Goal: Task Accomplishment & Management: Manage account settings

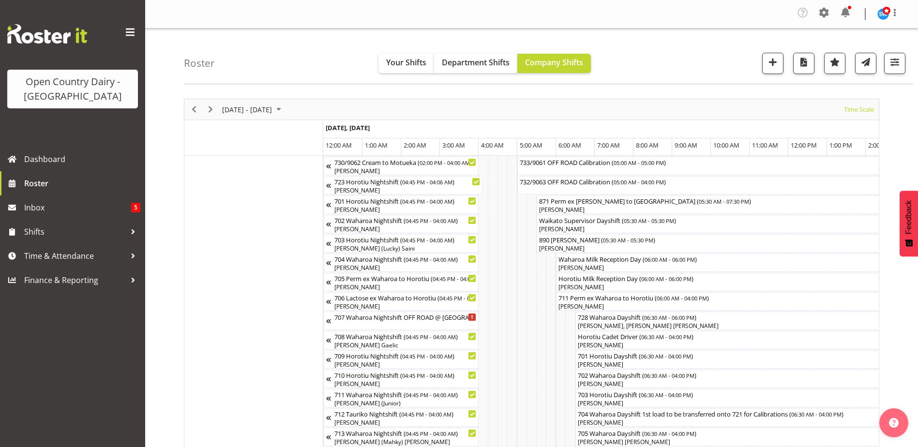
scroll to position [0, 929]
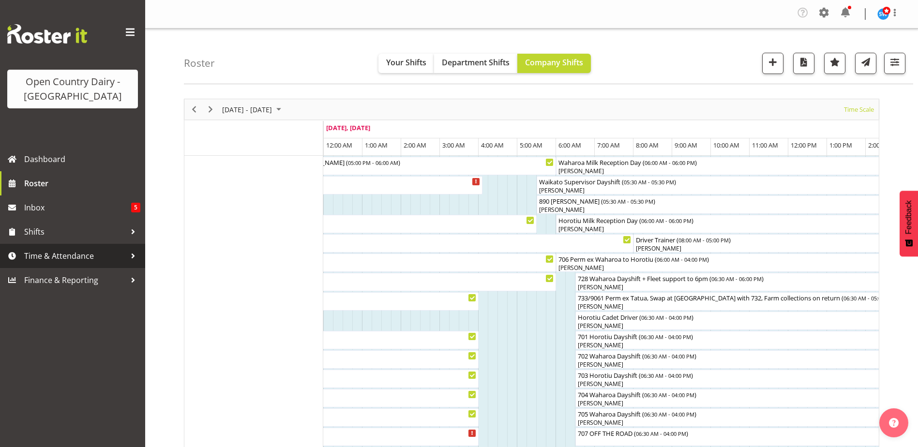
click at [60, 254] on span "Time & Attendance" at bounding box center [75, 256] width 102 height 15
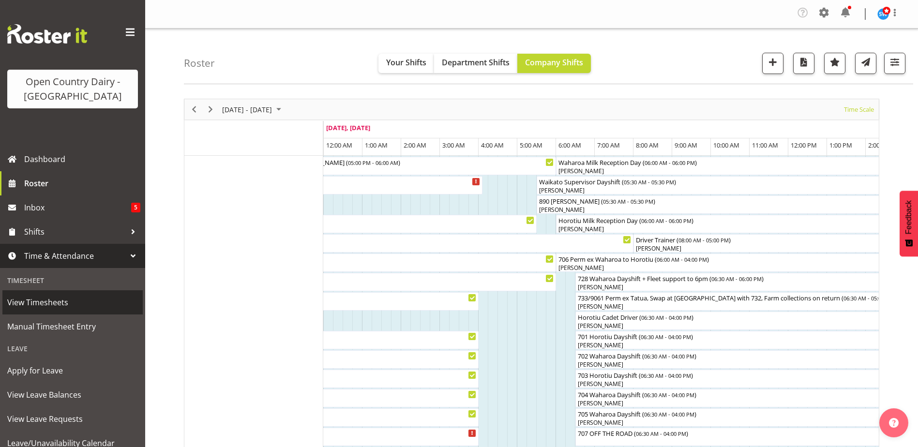
click at [51, 307] on span "View Timesheets" at bounding box center [72, 302] width 131 height 15
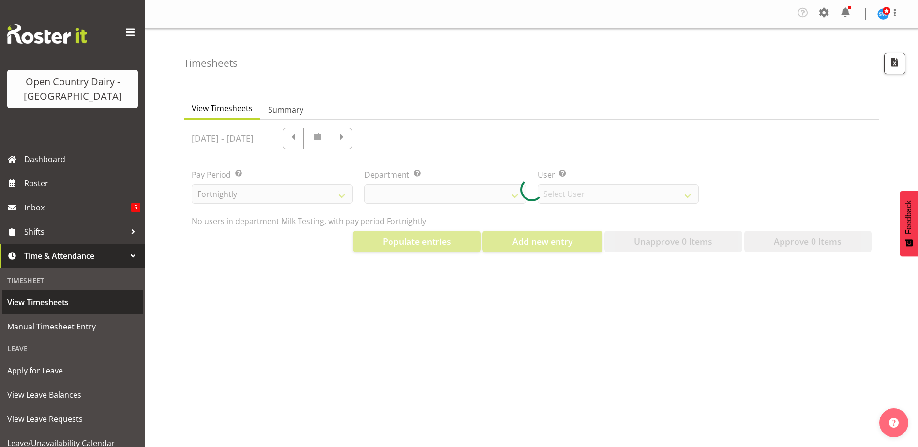
select select "733"
select select "7414"
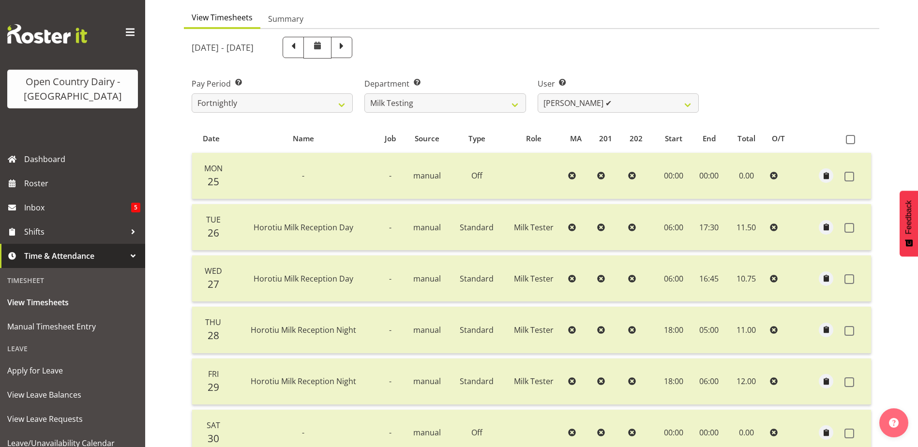
scroll to position [97, 0]
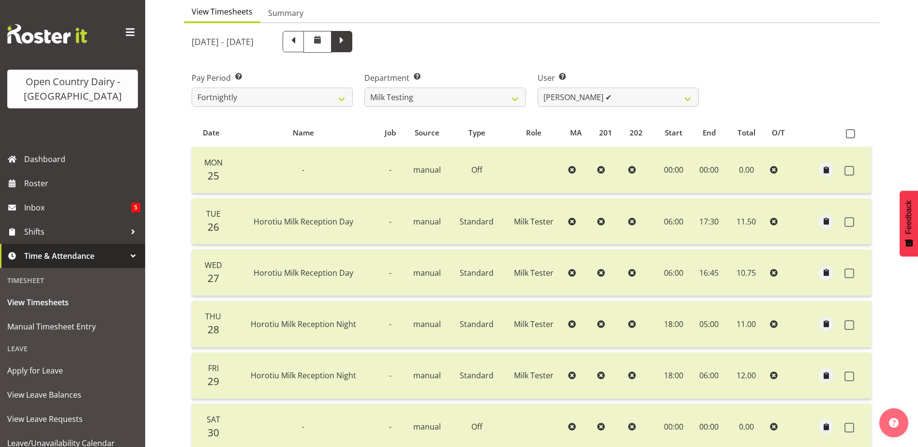
click at [348, 41] on span at bounding box center [341, 40] width 13 height 13
select select
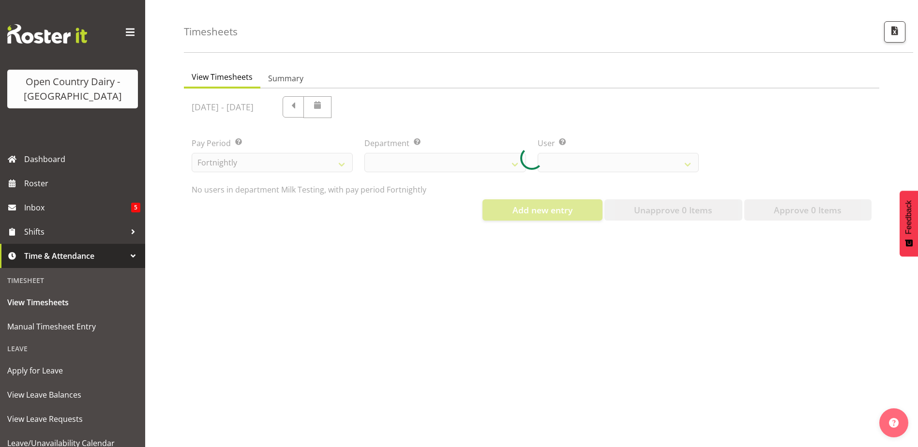
scroll to position [39, 0]
select select "733"
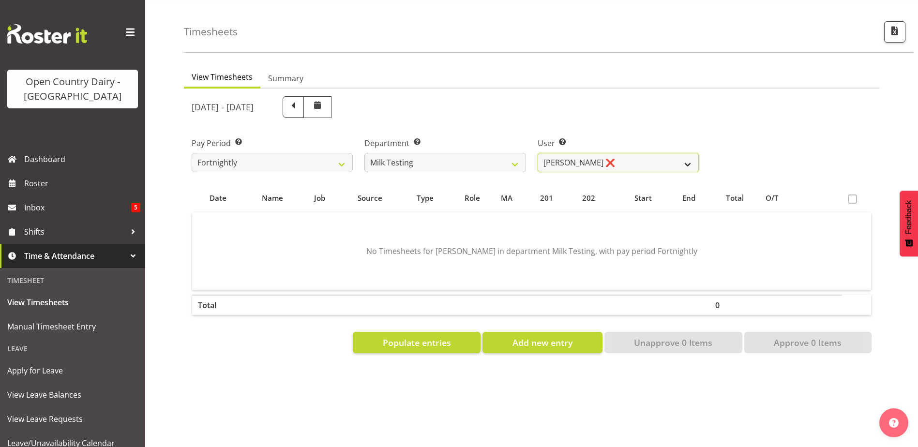
click at [603, 158] on select "Diana Ridings ❌ George Smith ❌ Helaina Walker ❌ Kim Madden ❌ Michael Brechelt ❌…" at bounding box center [618, 162] width 161 height 19
select select "7379"
click at [538, 153] on select "Diana Ridings ❌ George Smith ❌ Helaina Walker ❌ Kim Madden ❌ Michael Brechelt ❌…" at bounding box center [618, 162] width 161 height 19
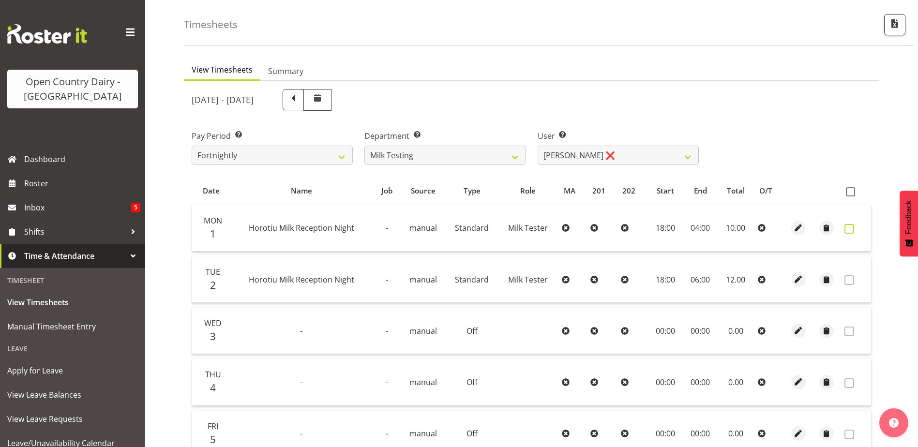
click at [849, 226] on span at bounding box center [849, 229] width 10 height 10
checkbox input "true"
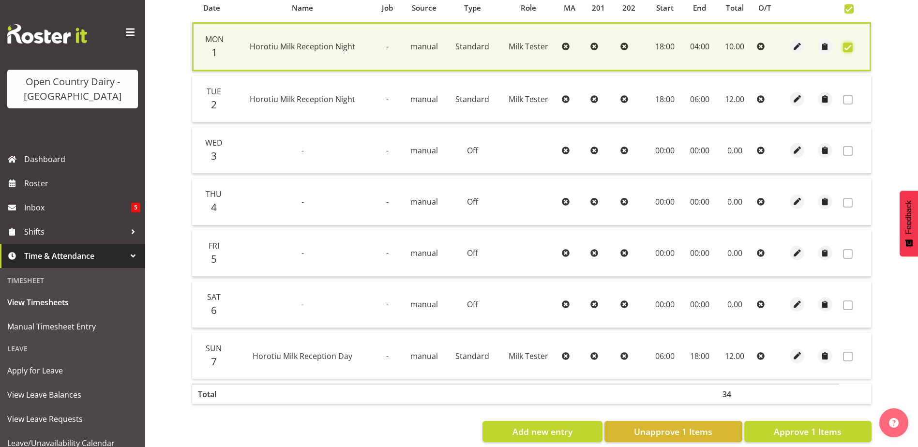
scroll to position [239, 0]
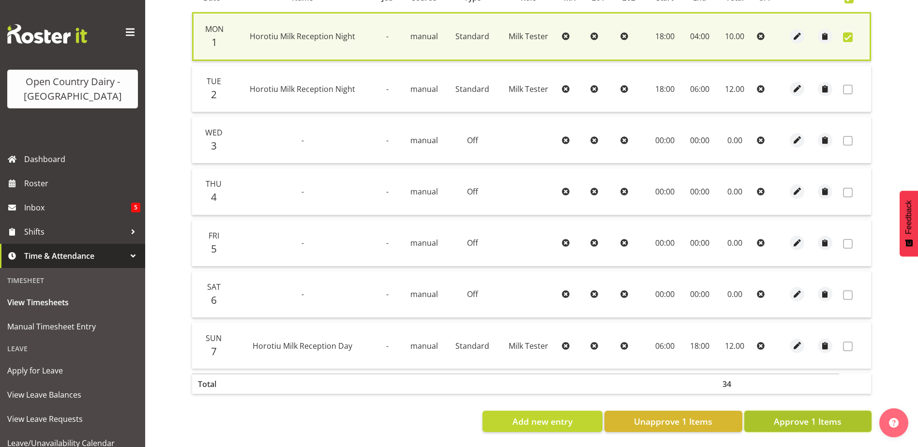
click at [827, 415] on span "Approve 1 Items" at bounding box center [808, 421] width 68 height 13
checkbox input "false"
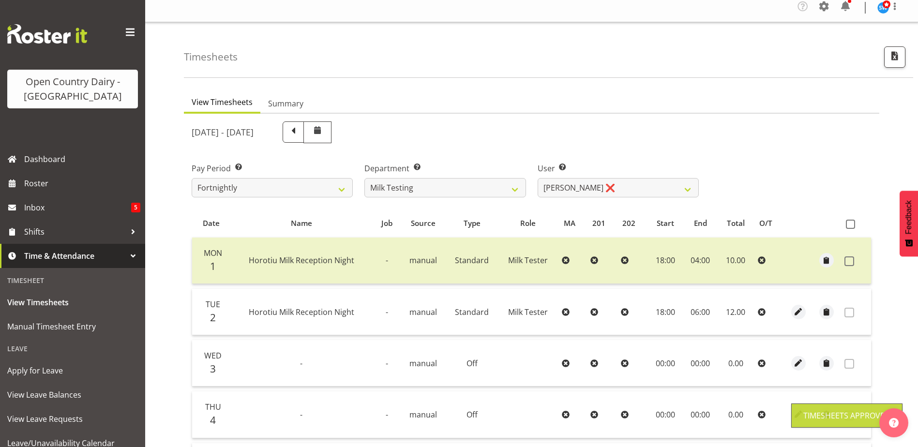
scroll to position [0, 0]
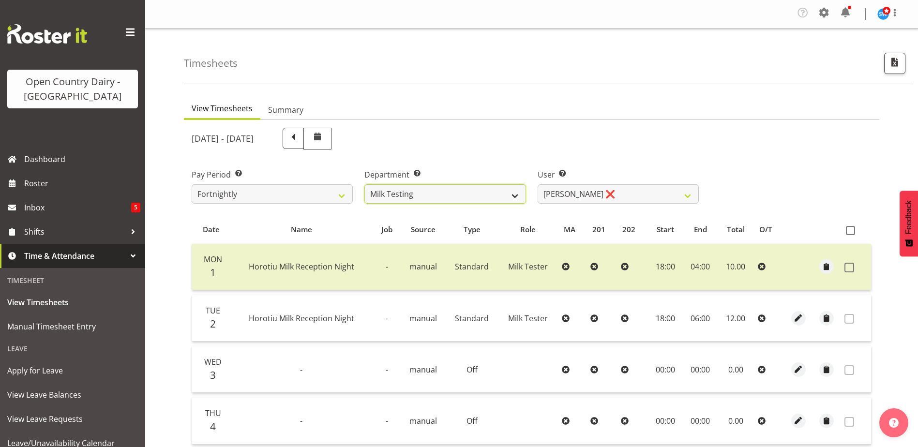
click at [448, 195] on select "701 702 703 704 705 706 707 708 709 710 711 712 713 714 715 716 717 718 719 720" at bounding box center [444, 193] width 161 height 19
click at [364, 184] on select "701 702 703 704 705 706 707 708 709 710 711 712 713 714 715 716 717 718 719 720" at bounding box center [444, 193] width 161 height 19
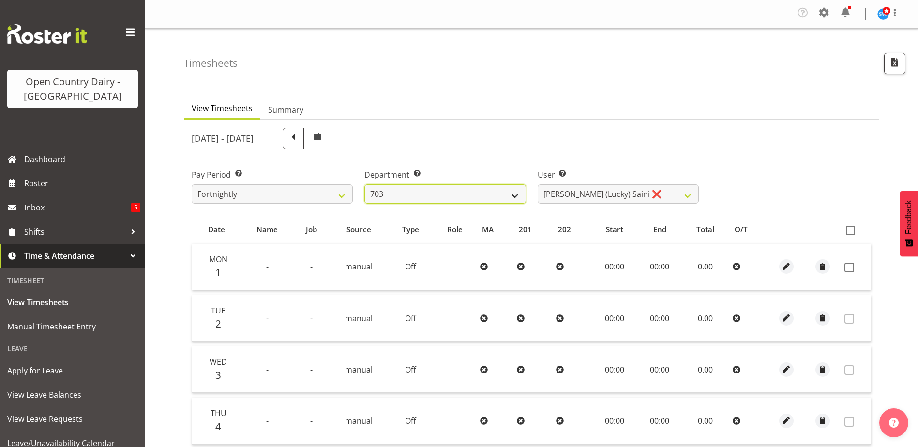
click at [446, 197] on select "701 702 703 704 705 706 707 708 709 710 711 712 713 714 715 716 717 718 719 720" at bounding box center [444, 193] width 161 height 19
select select "874"
click at [364, 184] on select "701 702 703 704 705 706 707 708 709 710 711 712 713 714 715 716 717 718 719 720" at bounding box center [444, 193] width 161 height 19
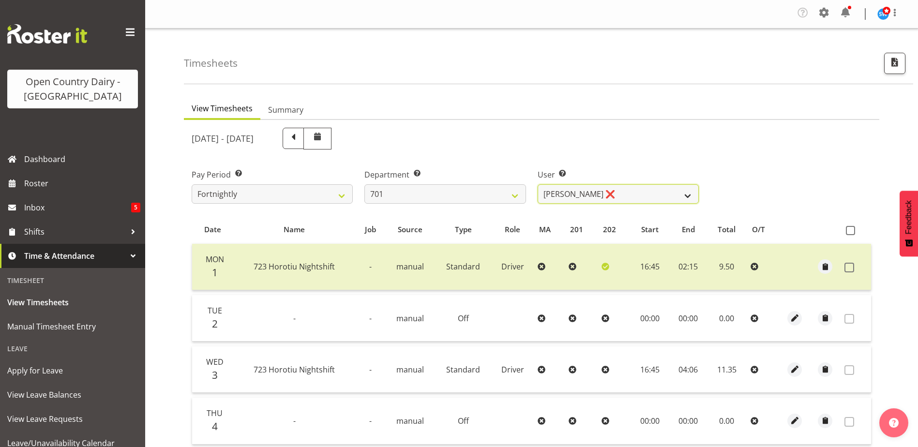
click at [626, 195] on select "Duncan Shirley ❌ Gagandeep Singh ❌ Johann Van Zyl ❌ John Cottingham ❌" at bounding box center [618, 193] width 161 height 19
select select "8383"
click at [538, 184] on select "Duncan Shirley ❌ Gagandeep Singh ❌ Johann Van Zyl ❌ John Cottingham ❌" at bounding box center [618, 193] width 161 height 19
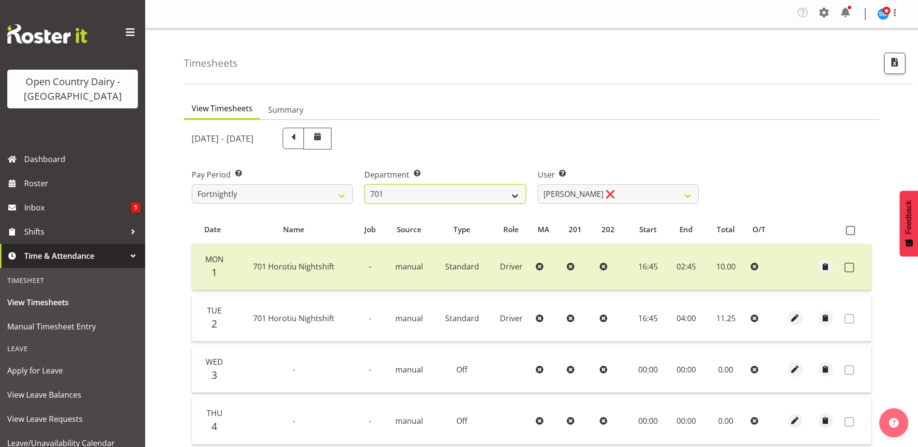
click at [407, 194] on select "701 702 703 704 705 706 707 708 709 710 711 712 713 714 715 716 717 718 719 720" at bounding box center [444, 193] width 161 height 19
select select "735"
click at [364, 184] on select "701 702 703 704 705 706 707 708 709 710 711 712 713 714 715 716 717 718 719 720" at bounding box center [444, 193] width 161 height 19
select select "10056"
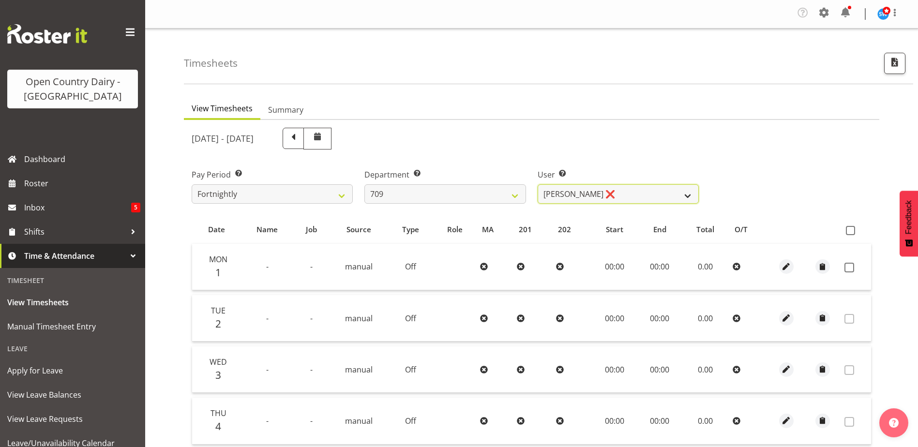
click at [618, 192] on select "Alex Barclay ❌ Craig Knudsen ❌ Jaswant Singh ❌ Ross Cook ❌" at bounding box center [618, 193] width 161 height 19
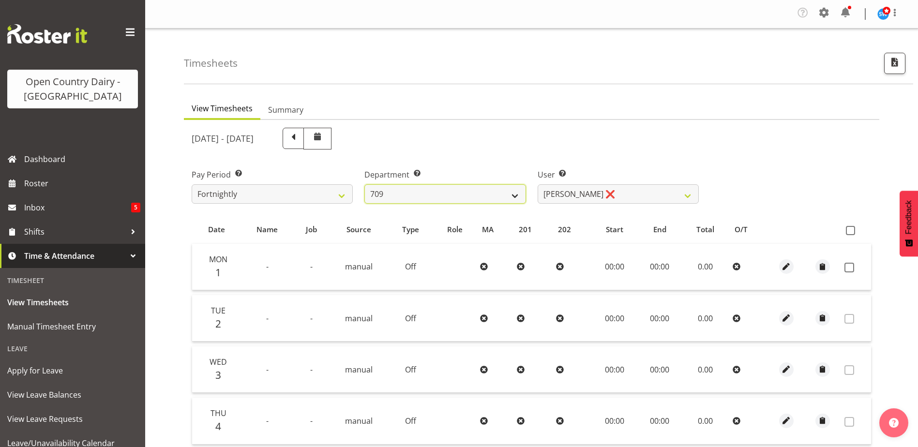
click at [462, 192] on select "701 702 703 704 705 706 707 708 709 710 711 712 713 714 715 716 717 718 719 720" at bounding box center [444, 193] width 161 height 19
select select "875"
click at [364, 184] on select "701 702 703 704 705 706 707 708 709 710 711 712 713 714 715 716 717 718 719 720" at bounding box center [444, 193] width 161 height 19
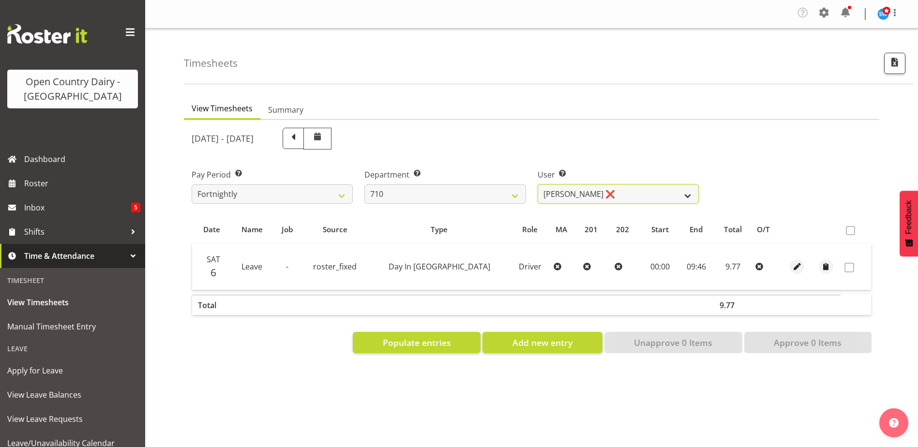
click at [613, 192] on select "Dean Chapman ❌ George Megchelse ❌ Kris Gambhir ❌ Richie Epere ❌" at bounding box center [618, 193] width 161 height 19
select select "10161"
click at [538, 184] on select "Dean Chapman ❌ George Megchelse ❌ Kris Gambhir ❌ Richie Epere ❌" at bounding box center [618, 193] width 161 height 19
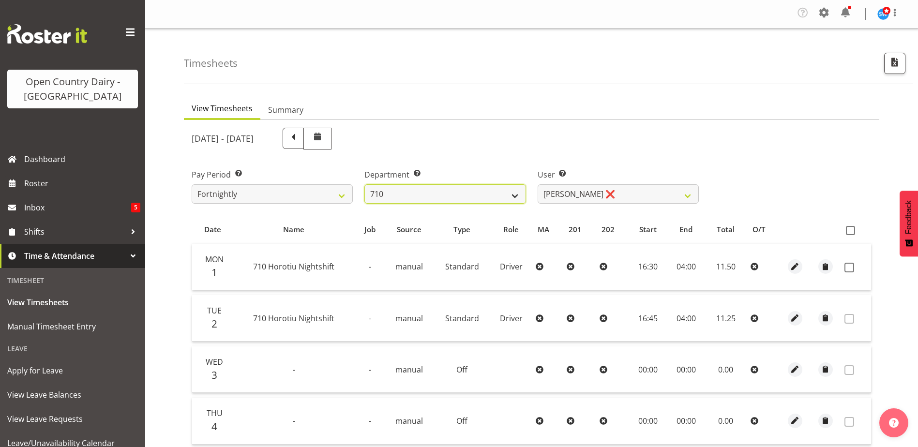
click at [450, 189] on select "701 702 703 704 705 706 707 708 709 710 711 712 713 714 715 716 717 718 719 720" at bounding box center [444, 193] width 161 height 19
select select "756"
click at [364, 184] on select "701 702 703 704 705 706 707 708 709 710 711 712 713 714 715 716 717 718 719 720" at bounding box center [444, 193] width 161 height 19
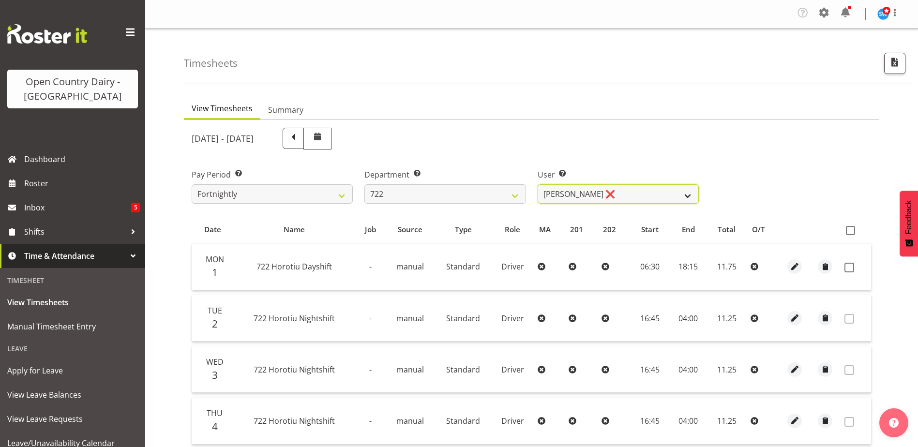
click at [624, 194] on select "Andy Webb ❌ Darren Hatcher ❌ Gurpreet Singh ❌" at bounding box center [618, 193] width 161 height 19
select select "8175"
click at [538, 184] on select "Andy Webb ❌ Darren Hatcher ❌ Gurpreet Singh ❌" at bounding box center [618, 193] width 161 height 19
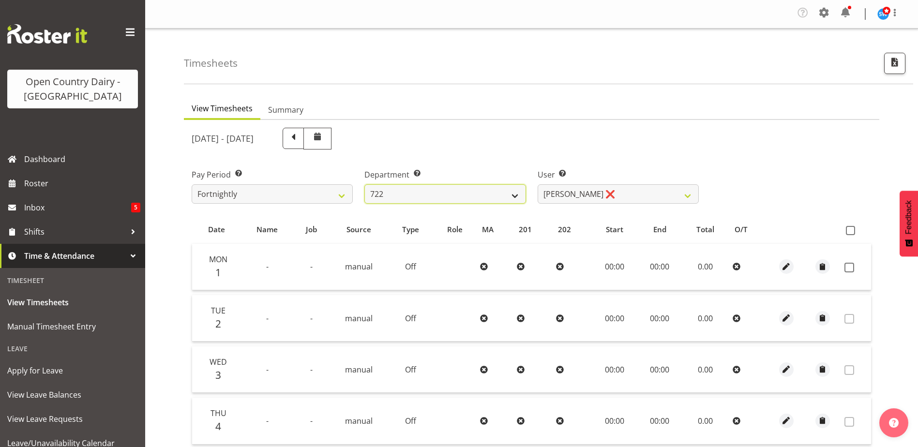
click at [419, 197] on select "701 702 703 704 705 706 707 708 709 710 711 712 713 714 715 716 717 718 719 720" at bounding box center [444, 193] width 161 height 19
select select "820"
click at [364, 184] on select "701 702 703 704 705 706 707 708 709 710 711 712 713 714 715 716 717 718 719 720" at bounding box center [444, 193] width 161 height 19
select select "10151"
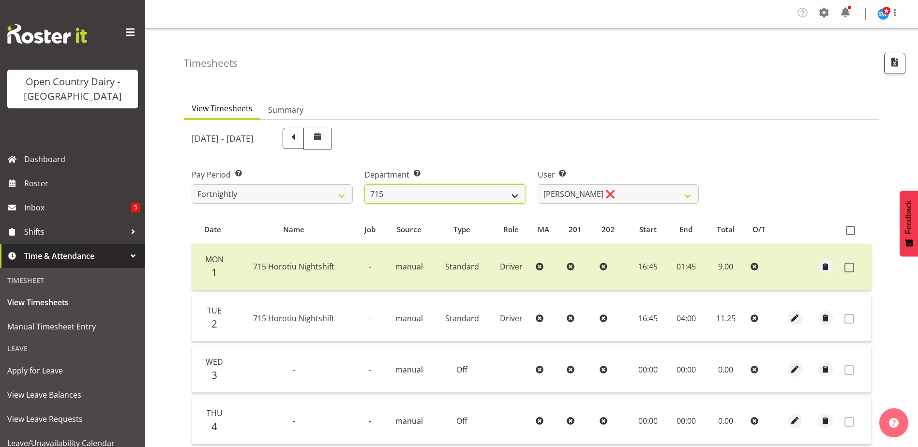
click at [432, 194] on select "701 702 703 704 705 706 707 708 709 710 711 712 713 714 715 716 717 718 719 720" at bounding box center [444, 193] width 161 height 19
select select "898"
click at [364, 184] on select "701 702 703 704 705 706 707 708 709 710 711 712 713 714 715 716 717 718 719 720" at bounding box center [444, 193] width 161 height 19
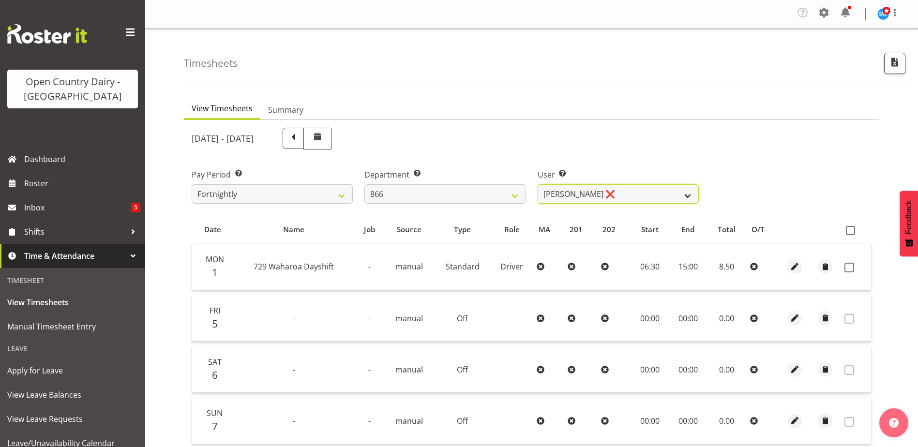
click at [637, 196] on select "Harshdeep Singh ❌ Jacques Nel ❌ Navreet Jawanda ❌ Neil Abrahams ❌" at bounding box center [618, 193] width 161 height 19
select select "11210"
click at [538, 184] on select "Harshdeep Singh ❌ Jacques Nel ❌ Navreet Jawanda ❌ Neil Abrahams ❌" at bounding box center [618, 193] width 161 height 19
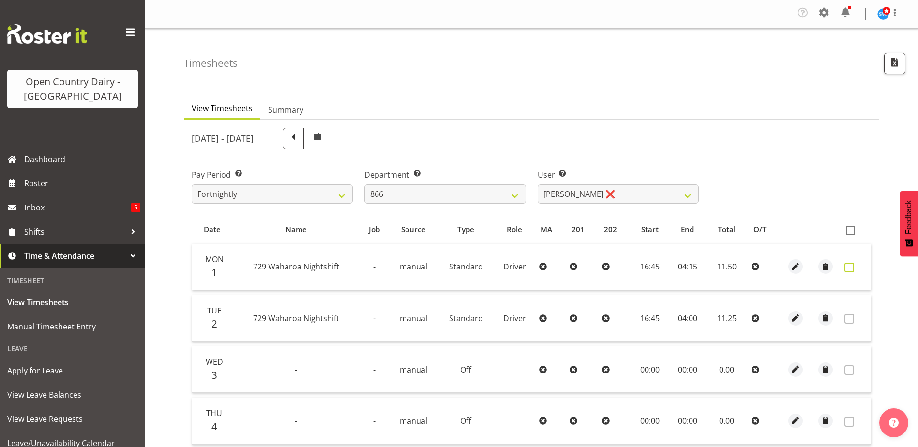
click at [848, 267] on span at bounding box center [849, 268] width 10 height 10
checkbox input "true"
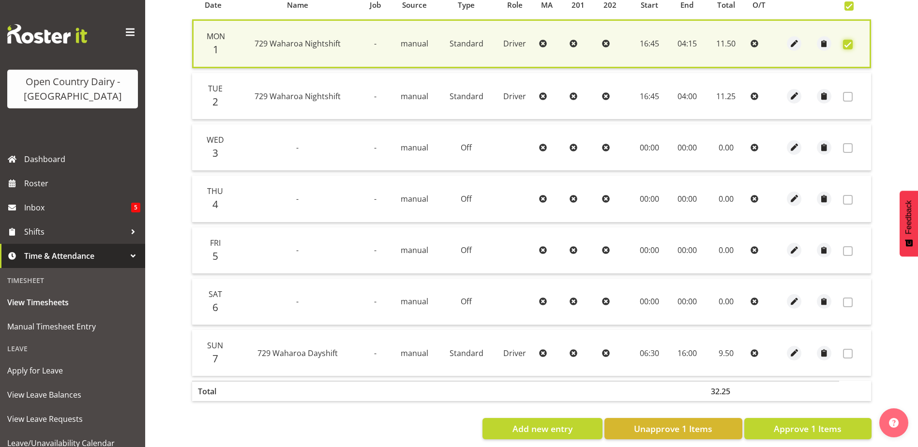
scroll to position [239, 0]
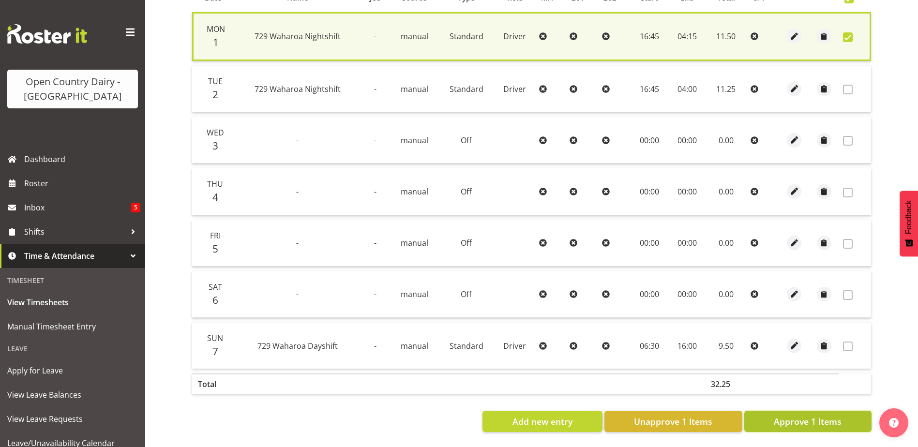
click at [792, 415] on span "Approve 1 Items" at bounding box center [808, 421] width 68 height 13
checkbox input "false"
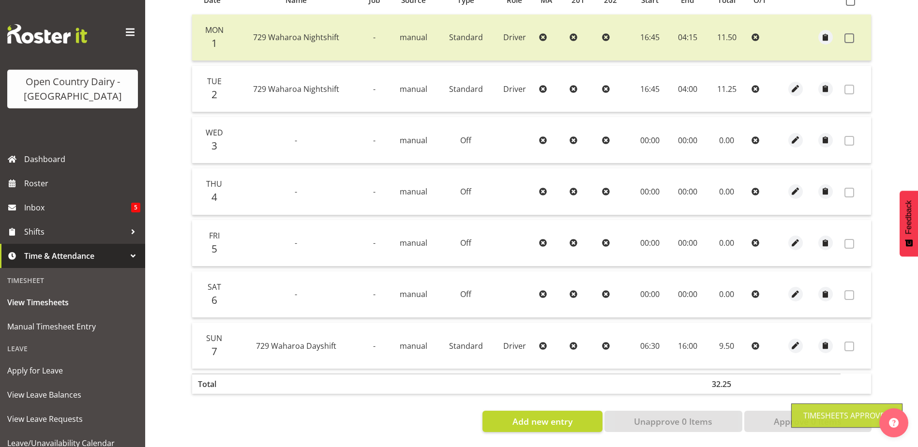
scroll to position [0, 0]
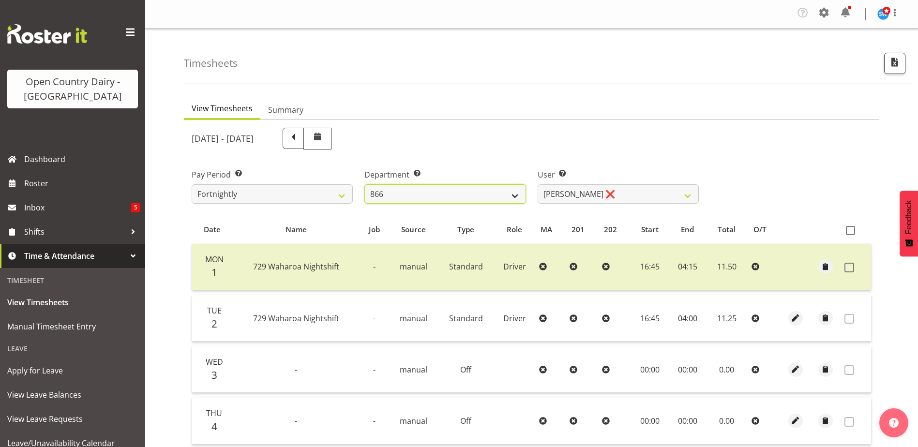
click at [434, 200] on select "701 702 703 704 705 706 707 708 709 710 711 712 713 714 715 716 717 718 719 720" at bounding box center [444, 193] width 161 height 19
select select "880"
click at [364, 184] on select "701 702 703 704 705 706 707 708 709 710 711 712 713 714 715 716 717 718 719 720" at bounding box center [444, 193] width 161 height 19
select select "11252"
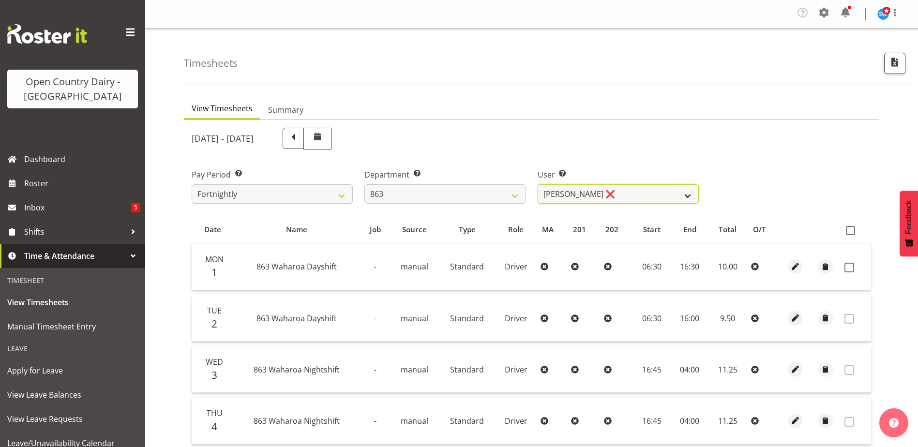
click at [613, 193] on select "Billy Walters ❌ Glyn Spiller ❌ Mike Paki ❌ Paul Bunyan ❌" at bounding box center [618, 193] width 161 height 19
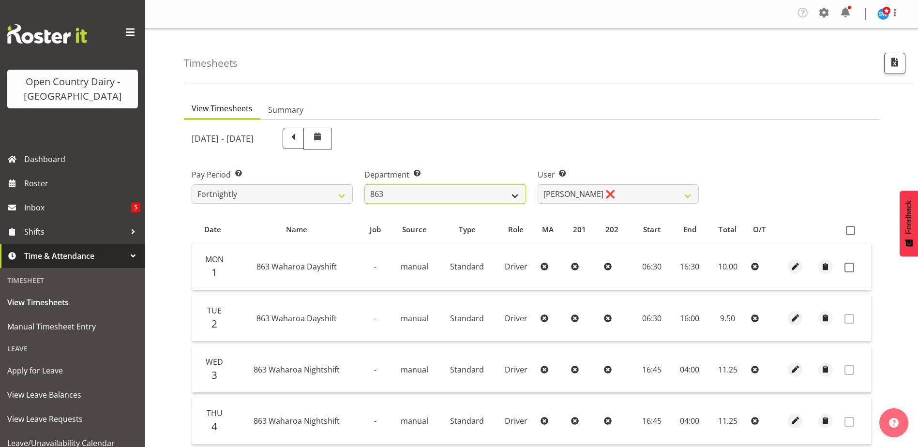
click at [408, 194] on select "701 702 703 704 705 706 707 708 709 710 711 712 713 714 715 716 717 718 719 720" at bounding box center [444, 193] width 161 height 19
select select "727"
click at [364, 184] on select "701 702 703 704 705 706 707 708 709 710 711 712 713 714 715 716 717 718 719 720" at bounding box center [444, 193] width 161 height 19
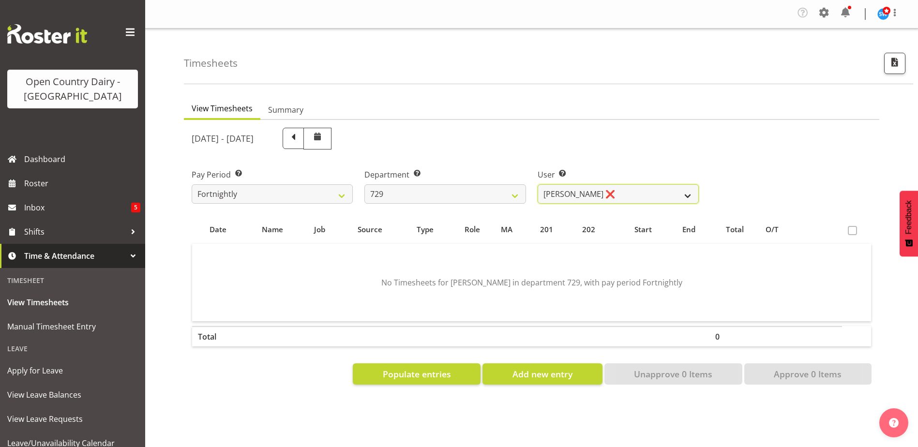
click at [586, 190] on select "Craig Schlager-Reay ❌ Dave Trepels ❌ Jimi Jack ❌ Shannan Wood ❌" at bounding box center [618, 193] width 161 height 19
select select "11232"
click at [538, 184] on select "Craig Schlager-Reay ❌ Dave Trepels ❌ Jimi Jack ❌ Shannan Wood ❌" at bounding box center [618, 193] width 161 height 19
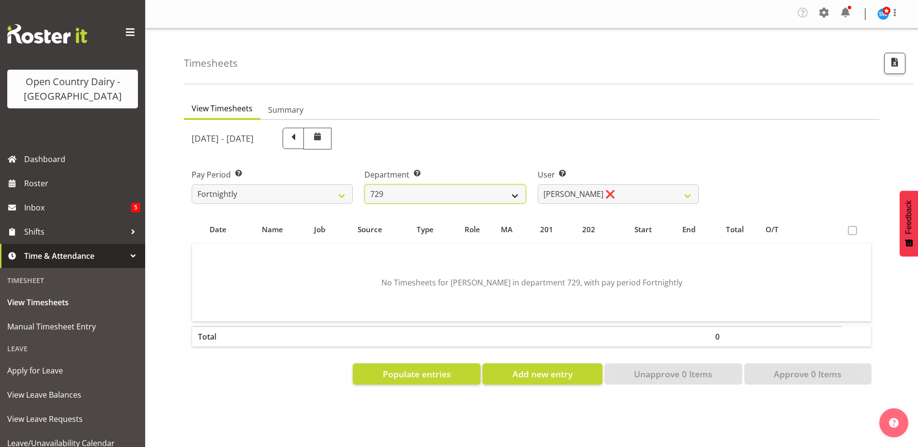
click at [426, 191] on select "701 702 703 704 705 706 707 708 709 710 711 712 713 714 715 716 717 718 719 720" at bounding box center [444, 193] width 161 height 19
select select "842"
click at [364, 184] on select "701 702 703 704 705 706 707 708 709 710 711 712 713 714 715 716 717 718 719 720" at bounding box center [444, 193] width 161 height 19
select select "8170"
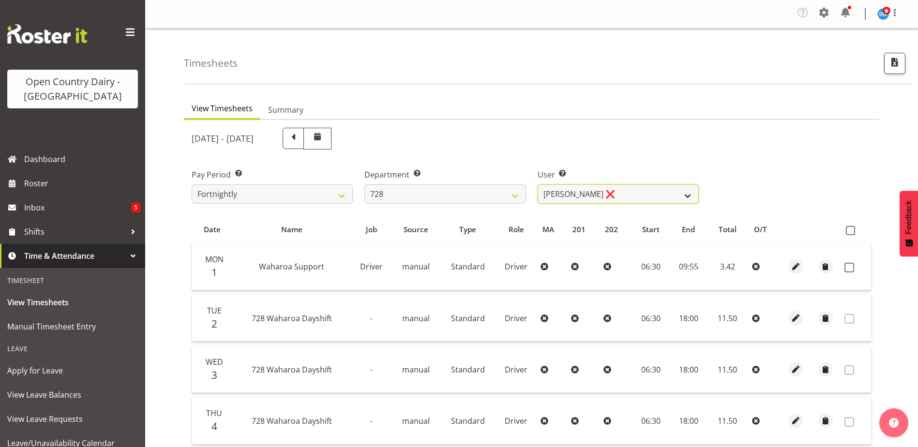
click at [605, 195] on select "Callum Leslie ❌ Nick Warren ❌ Ross Robert Hamilton ❌ Stuart Cherrington ❌ Wally…" at bounding box center [618, 193] width 161 height 19
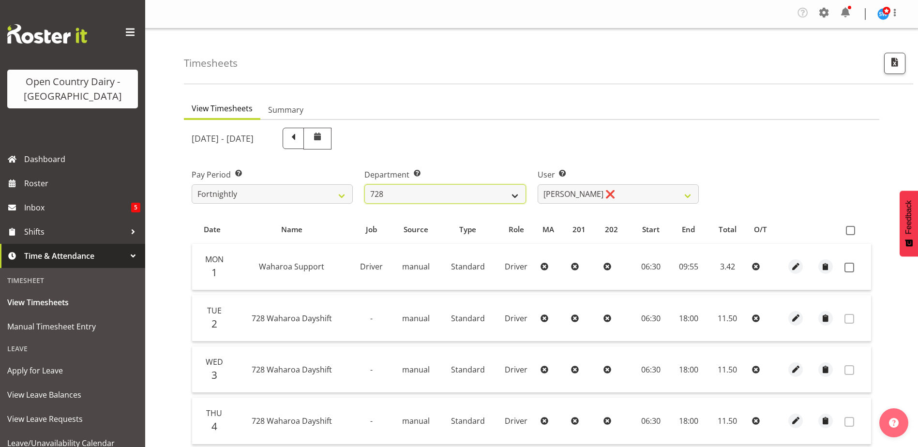
click at [435, 196] on select "701 702 703 704 705 706 707 708 709 710 711 712 713 714 715 716 717 718 719 720" at bounding box center [444, 193] width 161 height 19
select select "898"
click at [364, 184] on select "701 702 703 704 705 706 707 708 709 710 711 712 713 714 715 716 717 718 719 720" at bounding box center [444, 193] width 161 height 19
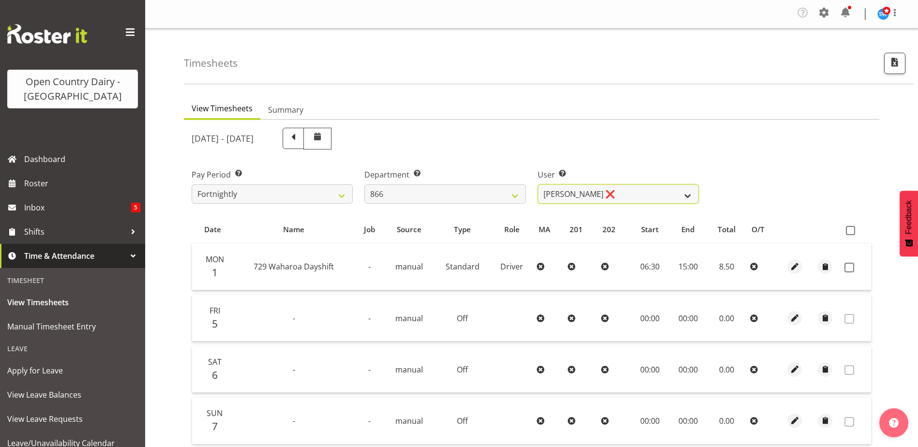
click at [635, 195] on select "Harshdeep Singh ❌ Jacques Nel ❌ Navreet Jawanda ❌ Neil Abrahams ❌" at bounding box center [618, 193] width 161 height 19
select select "11208"
click at [538, 184] on select "Harshdeep Singh ❌ Jacques Nel ❌ Navreet Jawanda ❌ Neil Abrahams ❌" at bounding box center [618, 193] width 161 height 19
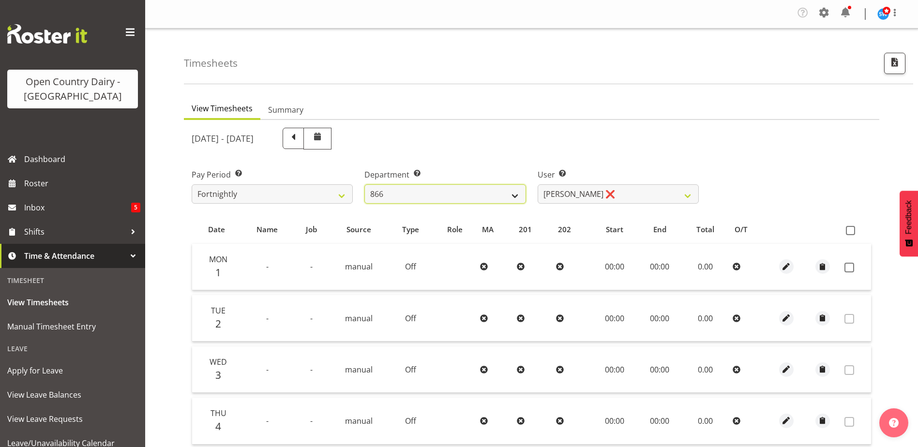
click at [422, 196] on select "701 702 703 704 705 706 707 708 709 710 711 712 713 714 715 716 717 718 719 720" at bounding box center [444, 193] width 161 height 19
select select "808"
click at [364, 184] on select "701 702 703 704 705 706 707 708 709 710 711 712 713 714 715 716 717 718 719 720" at bounding box center [444, 193] width 161 height 19
select select "10486"
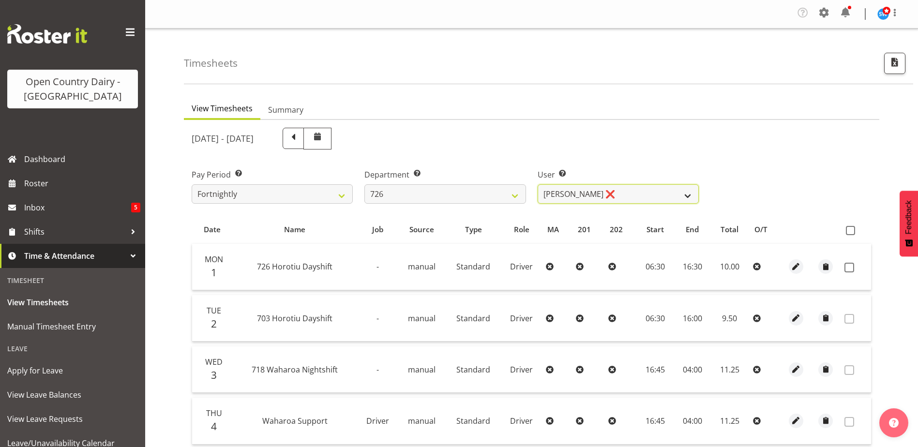
click at [604, 199] on select "Angela Burrill ❌ Bryan Leathart ❌ Harpreet Singh ❌ Kerry Young ❌" at bounding box center [618, 193] width 161 height 19
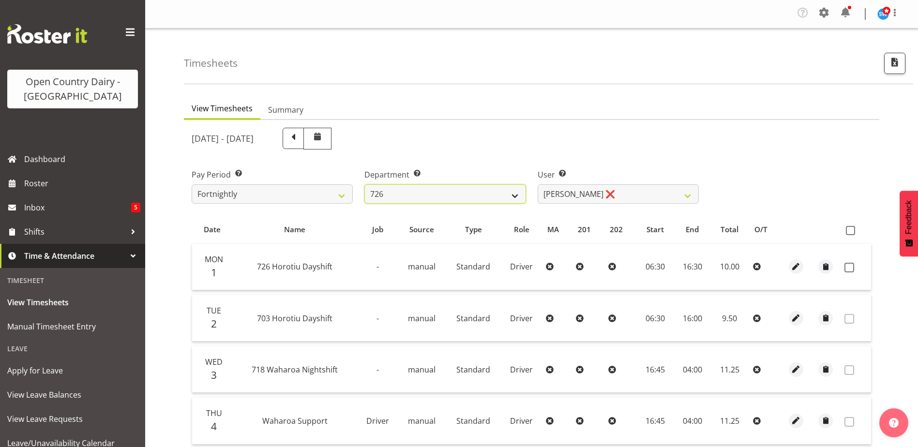
click at [412, 188] on select "701 702 703 704 705 706 707 708 709 710 711 712 713 714 715 716 717 718 719 720" at bounding box center [444, 193] width 161 height 19
click at [364, 184] on select "701 702 703 704 705 706 707 708 709 710 711 712 713 714 715 716 717 718 719 720" at bounding box center [444, 193] width 161 height 19
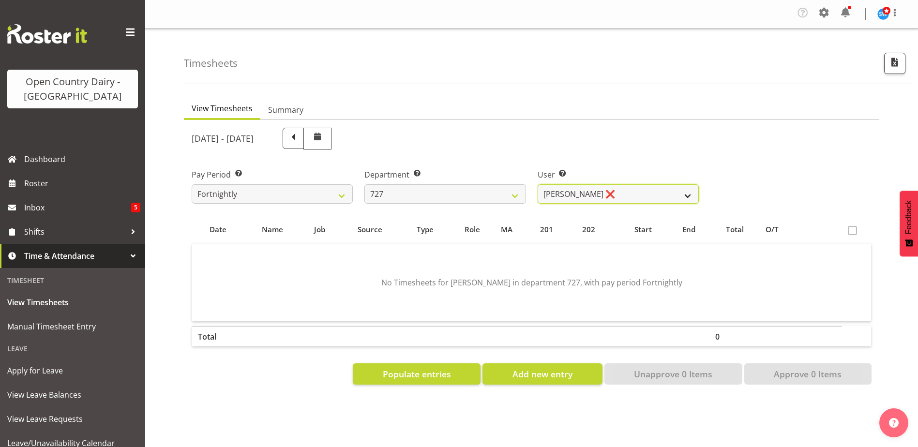
click at [583, 195] on select "David Pawley ❌ Kase Hussey ❌ Rhys Greener ❌" at bounding box center [618, 193] width 161 height 19
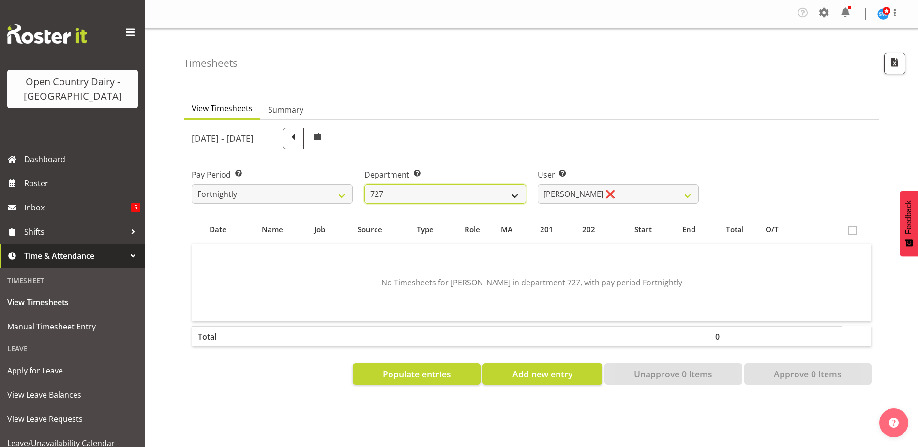
click at [434, 196] on select "701 702 703 704 705 706 707 708 709 710 711 712 713 714 715 716 717 718 719 720" at bounding box center [444, 193] width 161 height 19
click at [364, 184] on select "701 702 703 704 705 706 707 708 709 710 711 712 713 714 715 716 717 718 719 720" at bounding box center [444, 193] width 161 height 19
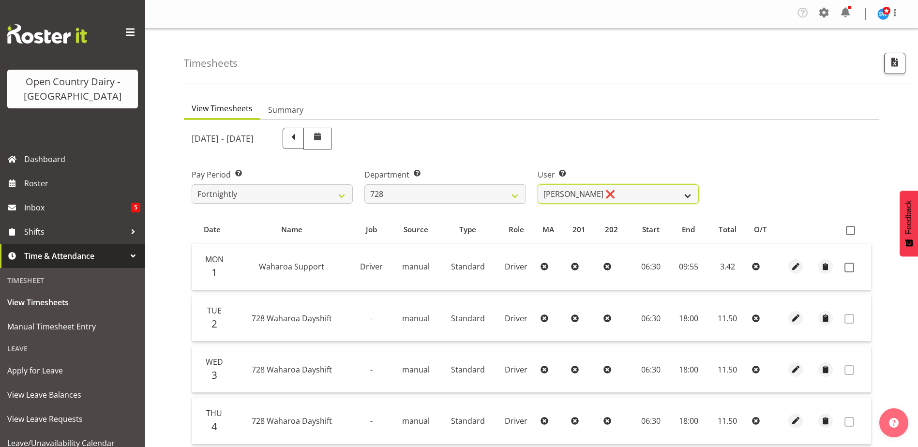
click at [619, 196] on select "Callum Leslie ❌ Nick Warren ❌ Ross Robert Hamilton ❌ Stuart Cherrington ❌ Wally…" at bounding box center [618, 193] width 161 height 19
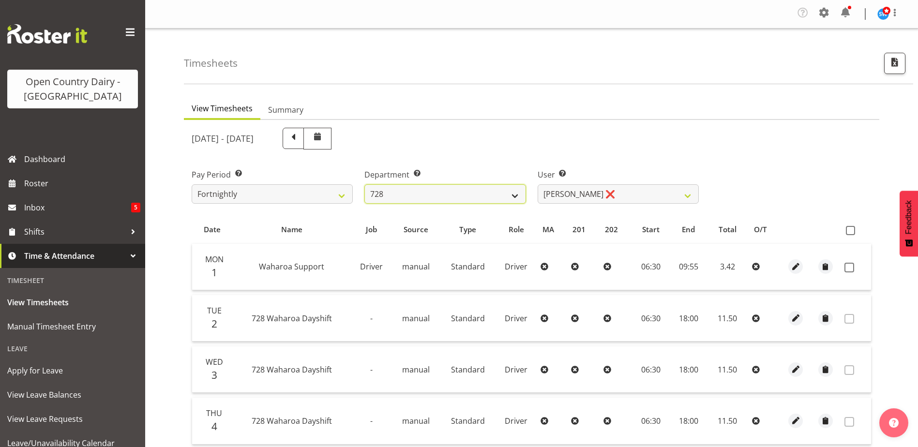
click at [431, 196] on select "701 702 703 704 705 706 707 708 709 710 711 712 713 714 715 716 717 718 719 720" at bounding box center [444, 193] width 161 height 19
click at [364, 184] on select "701 702 703 704 705 706 707 708 709 710 711 712 713 714 715 716 717 718 719 720" at bounding box center [444, 193] width 161 height 19
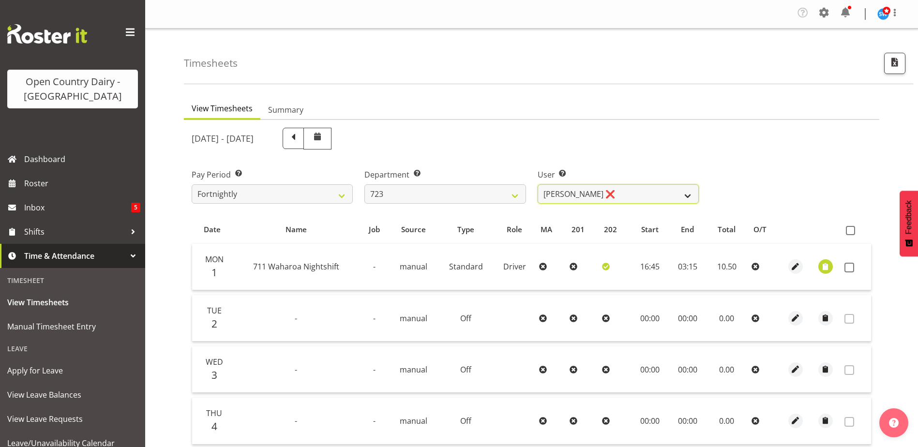
click at [619, 197] on select "Daljeet Rai ❌ Manjinder Singh ❌ Prabhjot Singh ❌ Varninder Singh ❌" at bounding box center [618, 193] width 161 height 19
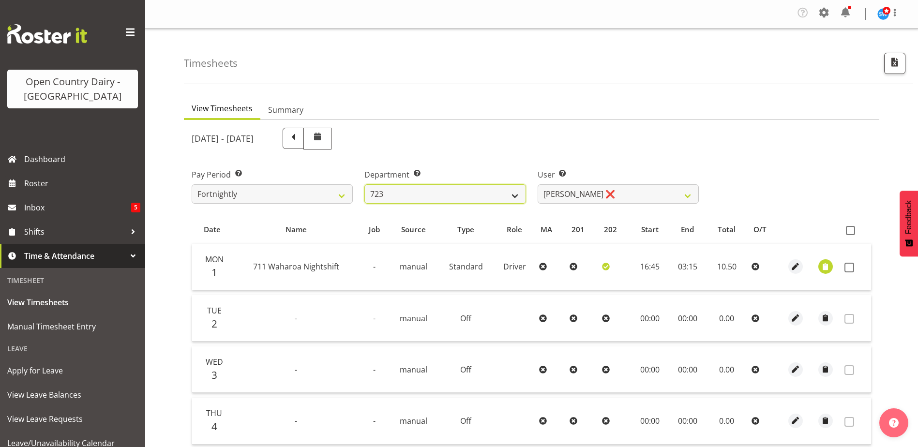
click at [421, 198] on select "701 702 703 704 705 706 707 708 709 710 711 712 713 714 715 716 717 718 719 720" at bounding box center [444, 193] width 161 height 19
click at [364, 184] on select "701 702 703 704 705 706 707 708 709 710 711 712 713 714 715 716 717 718 719 720" at bounding box center [444, 193] width 161 height 19
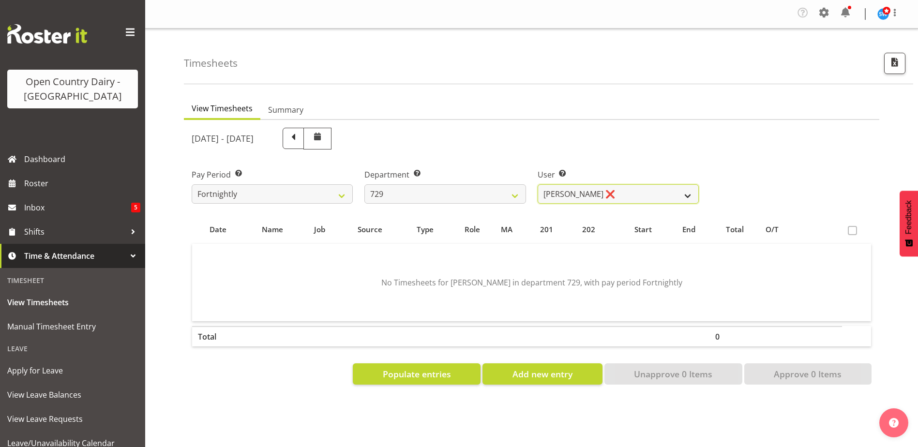
click at [592, 191] on select "Craig Schlager-Reay ❌ Dave Trepels ❌ Jimi Jack ❌ Shannan Wood ❌" at bounding box center [618, 193] width 161 height 19
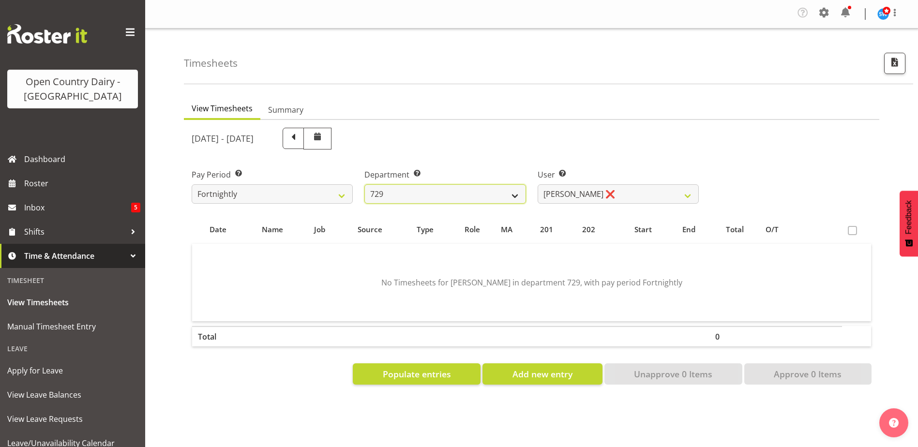
click at [419, 195] on select "701 702 703 704 705 706 707 708 709 710 711 712 713 714 715 716 717 718 719 720" at bounding box center [444, 193] width 161 height 19
click at [364, 184] on select "701 702 703 704 705 706 707 708 709 710 711 712 713 714 715 716 717 718 719 720" at bounding box center [444, 193] width 161 height 19
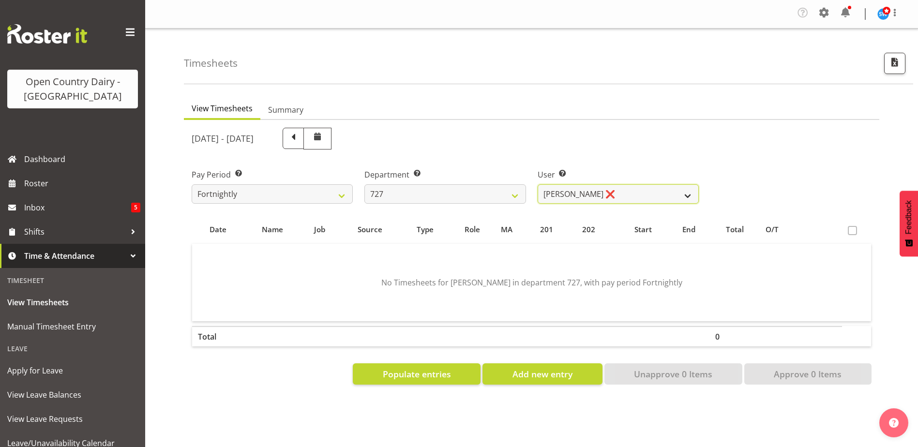
click at [562, 189] on select "David Pawley ❌ Kase Hussey ❌ Rhys Greener ❌" at bounding box center [618, 193] width 161 height 19
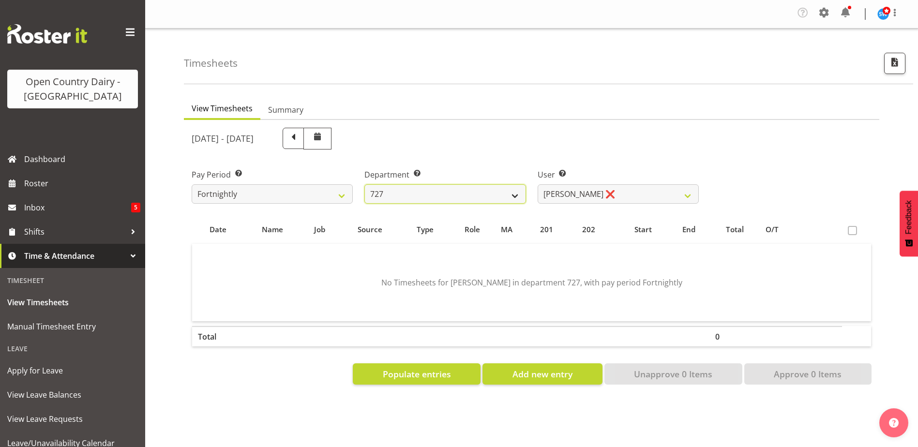
click at [425, 191] on select "701 702 703 704 705 706 707 708 709 710 711 712 713 714 715 716 717 718 719 720" at bounding box center [444, 193] width 161 height 19
click at [364, 184] on select "701 702 703 704 705 706 707 708 709 710 711 712 713 714 715 716 717 718 719 720" at bounding box center [444, 193] width 161 height 19
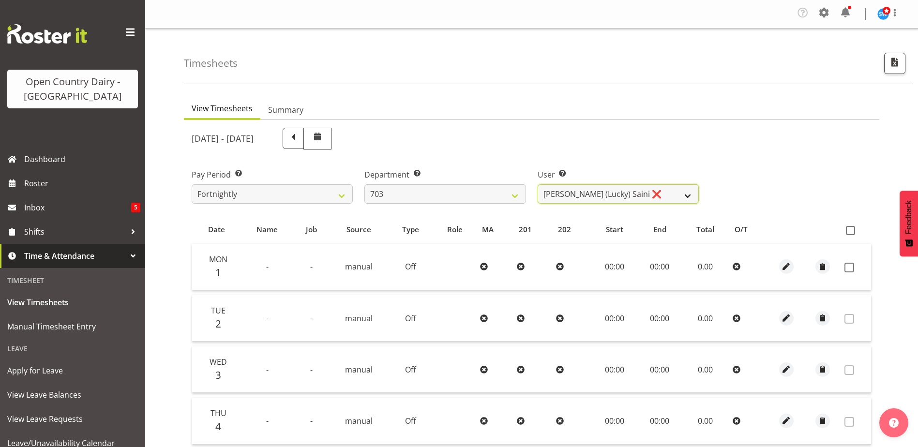
click at [582, 191] on select "Bhupinder (Lucky) Saini ❌ Mark Fowler ❌ Tama Baker ❌" at bounding box center [618, 193] width 161 height 19
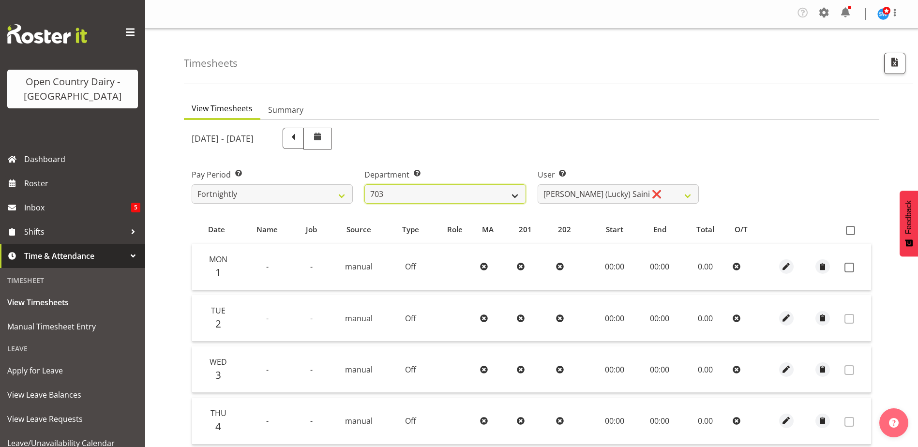
click at [428, 194] on select "701 702 703 704 705 706 707 708 709 710 711 712 713 714 715 716 717 718 719 720" at bounding box center [444, 193] width 161 height 19
click at [364, 184] on select "701 702 703 704 705 706 707 708 709 710 711 712 713 714 715 716 717 718 719 720" at bounding box center [444, 193] width 161 height 19
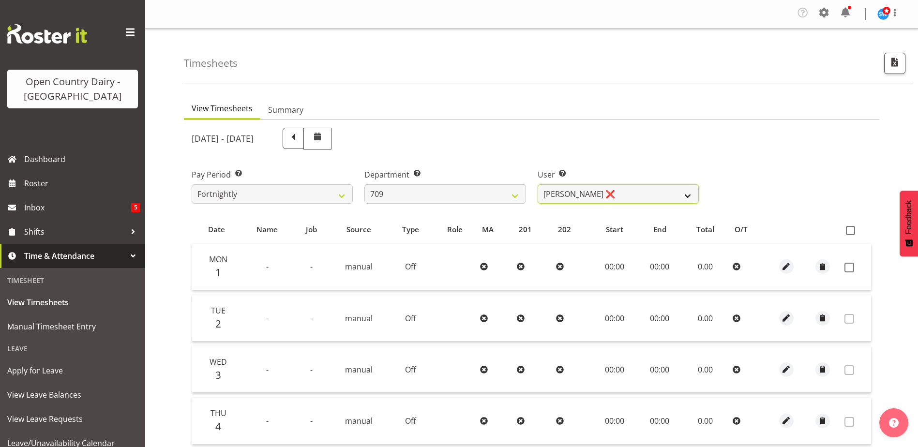
click at [615, 198] on select "Alex Barclay ❌ Craig Knudsen ❌ Jaswant Singh ❌ Ross Cook ❌" at bounding box center [618, 193] width 161 height 19
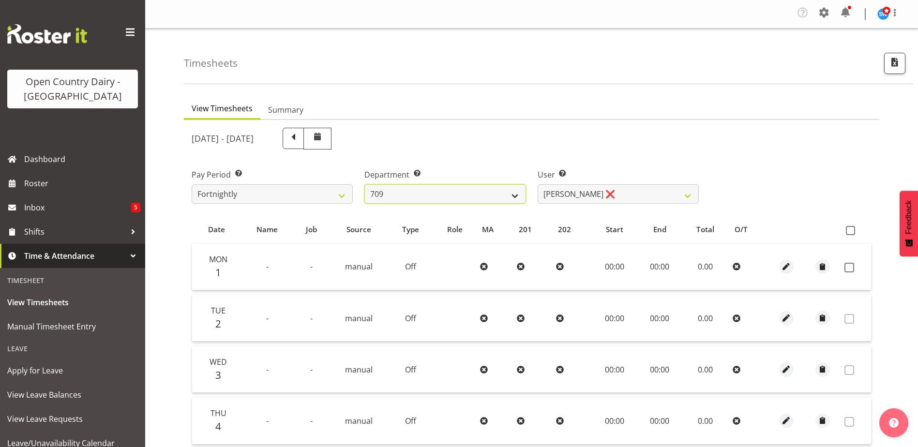
click at [416, 196] on select "701 702 703 704 705 706 707 708 709 710 711 712 713 714 715 716 717 718 719 720" at bounding box center [444, 193] width 161 height 19
click at [364, 184] on select "701 702 703 704 705 706 707 708 709 710 711 712 713 714 715 716 717 718 719 720" at bounding box center [444, 193] width 161 height 19
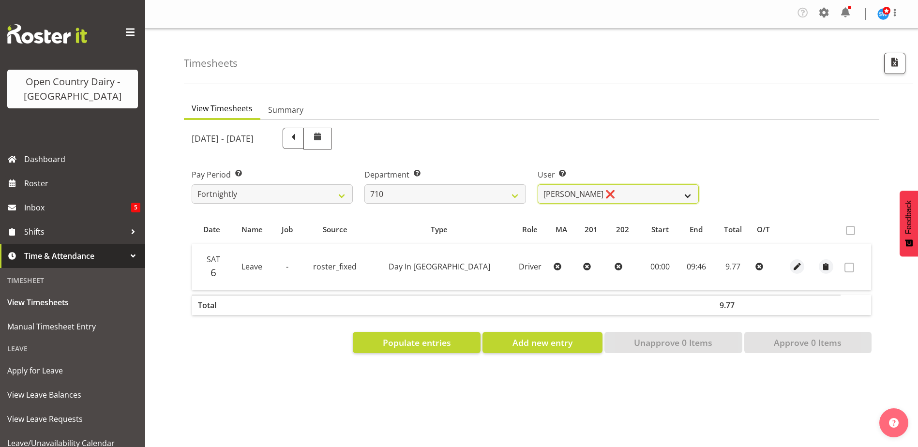
click at [573, 195] on select "Dean Chapman ❌ George Megchelse ❌ Kris Gambhir ❌ Richie Epere ❌" at bounding box center [618, 193] width 161 height 19
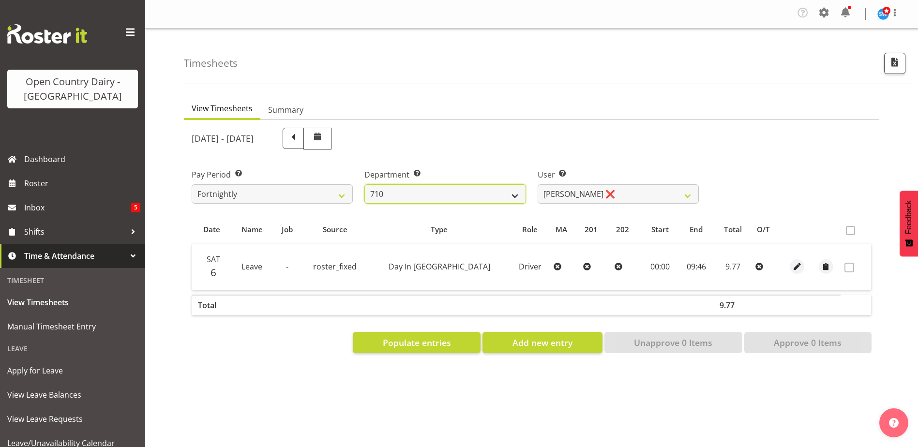
click at [447, 197] on select "701 702 703 704 705 706 707 708 709 710 711 712 713 714 715 716 717 718 719 720" at bounding box center [444, 193] width 161 height 19
click at [364, 184] on select "701 702 703 704 705 706 707 708 709 710 711 712 713 714 715 716 717 718 719 720" at bounding box center [444, 193] width 161 height 19
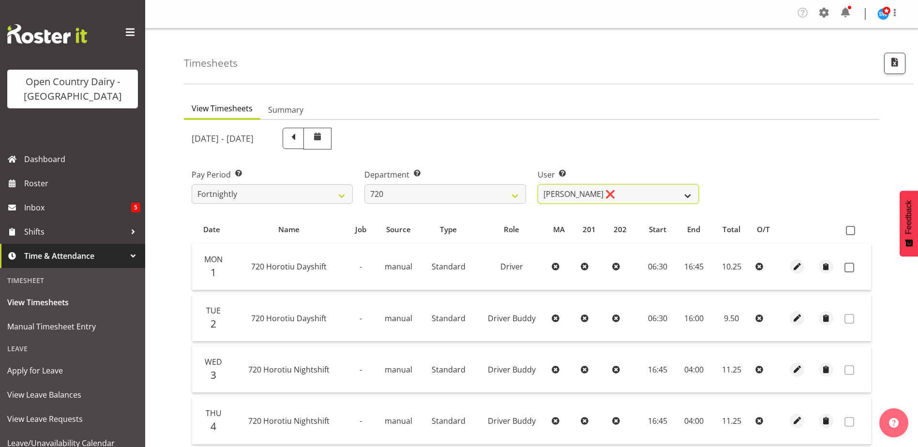
click at [628, 190] on select "Garry Hooper ❌ Kerry Slater ❌ Nathan Frankhouser ❌ Steve Daly ❌" at bounding box center [618, 193] width 161 height 19
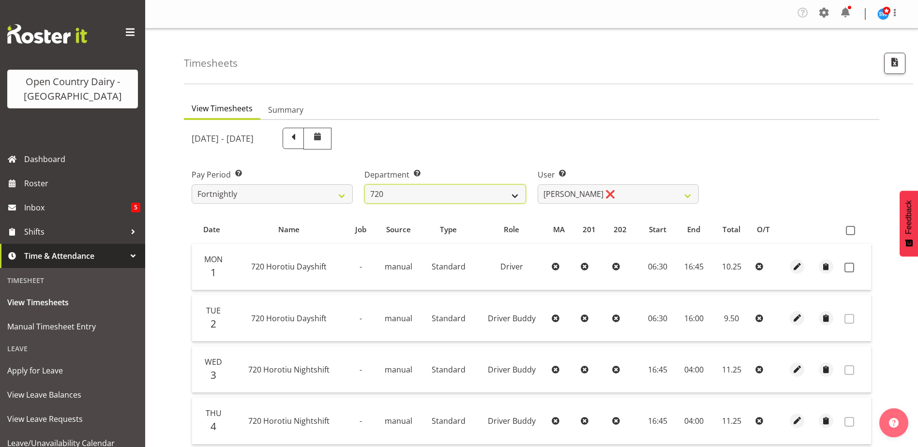
click at [422, 187] on select "701 702 703 704 705 706 707 708 709 710 711 712 713 714 715 716 717 718 719 720" at bounding box center [444, 193] width 161 height 19
click at [364, 184] on select "701 702 703 704 705 706 707 708 709 710 711 712 713 714 715 716 717 718 719 720" at bounding box center [444, 193] width 161 height 19
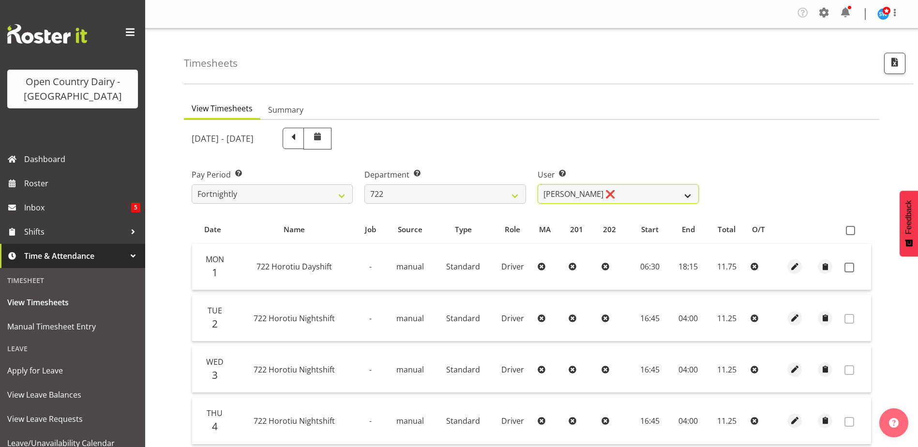
click at [583, 199] on select "Andy Webb ❌ Darren Hatcher ❌ Gurpreet Singh ❌" at bounding box center [618, 193] width 161 height 19
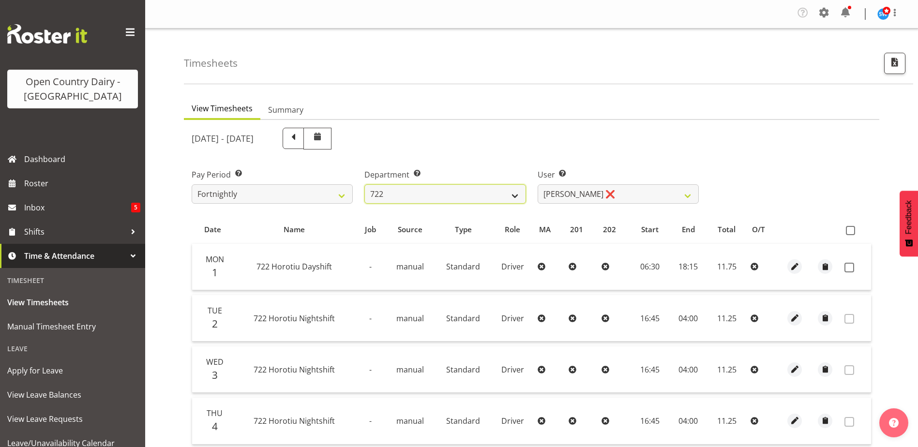
click at [443, 197] on select "701 702 703 704 705 706 707 708 709 710 711 712 713 714 715 716 717 718 719 720" at bounding box center [444, 193] width 161 height 19
select select "819"
click at [364, 184] on select "701 702 703 704 705 706 707 708 709 710 711 712 713 714 715 716 717 718 719 720" at bounding box center [444, 193] width 161 height 19
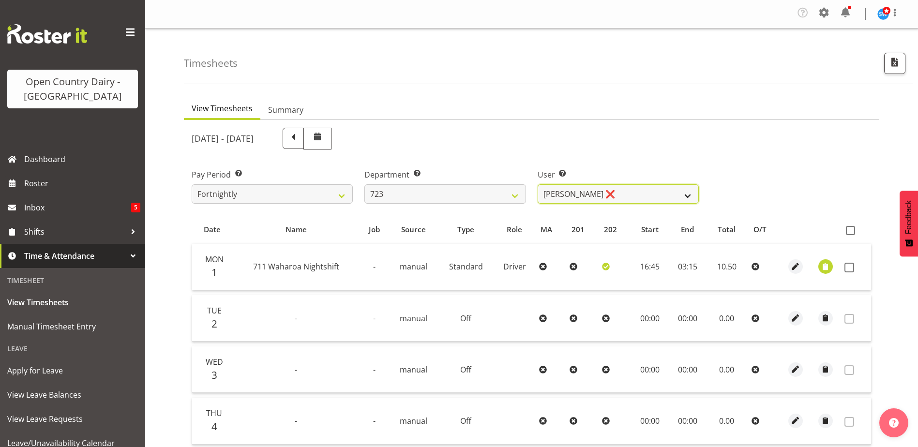
click at [568, 197] on select "Daljeet Rai ❌ Manjinder Singh ❌ Prabhjot Singh ❌ Varninder Singh ❌" at bounding box center [618, 193] width 161 height 19
click at [827, 268] on span "button" at bounding box center [825, 266] width 11 height 11
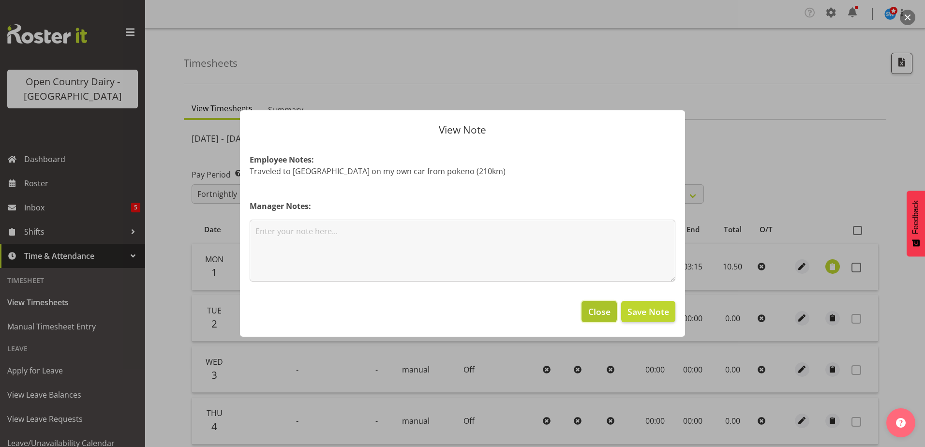
click at [598, 310] on span "Close" at bounding box center [599, 311] width 22 height 13
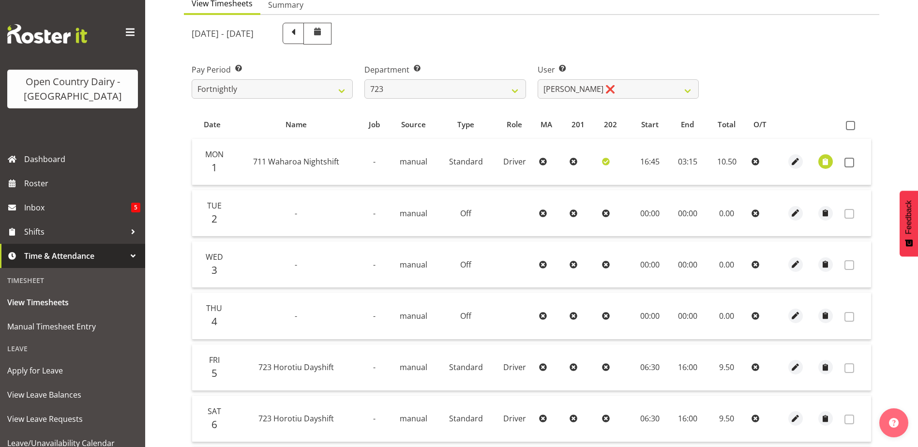
scroll to position [91, 0]
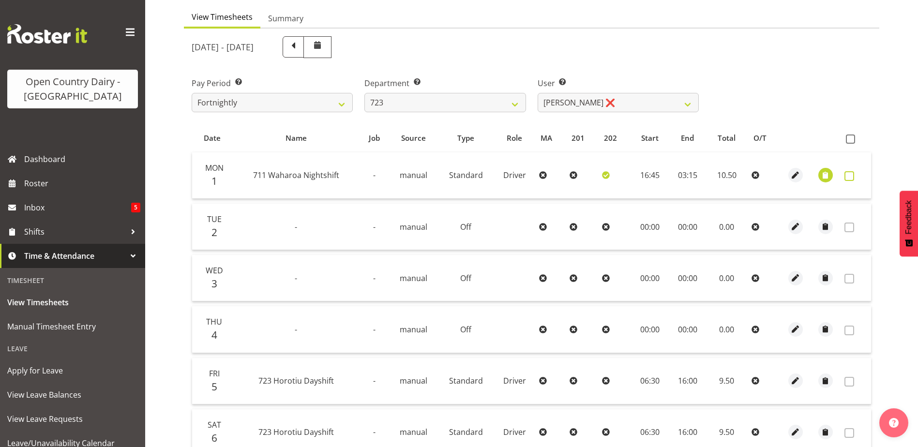
click at [847, 174] on span at bounding box center [849, 176] width 10 height 10
checkbox input "true"
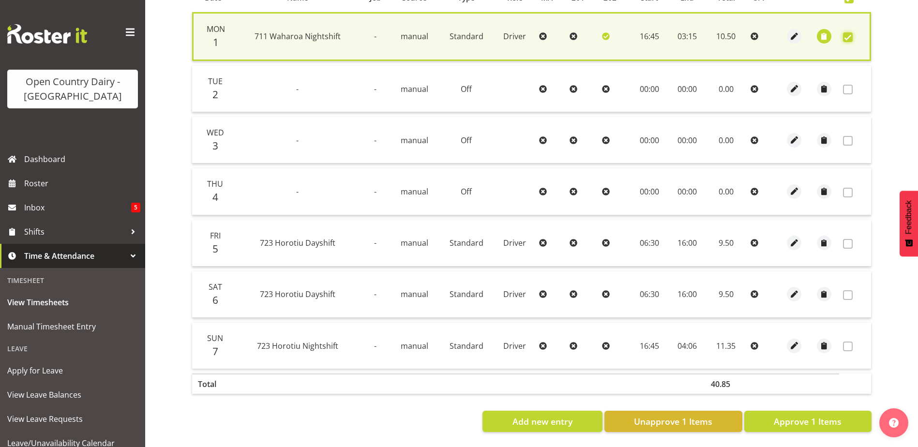
scroll to position [239, 0]
click at [811, 415] on span "Approve 1 Items" at bounding box center [808, 421] width 68 height 13
checkbox input "false"
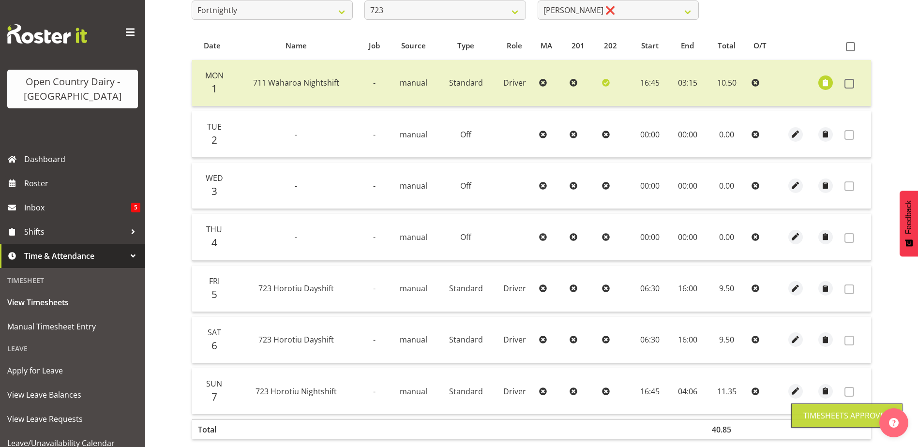
scroll to position [0, 0]
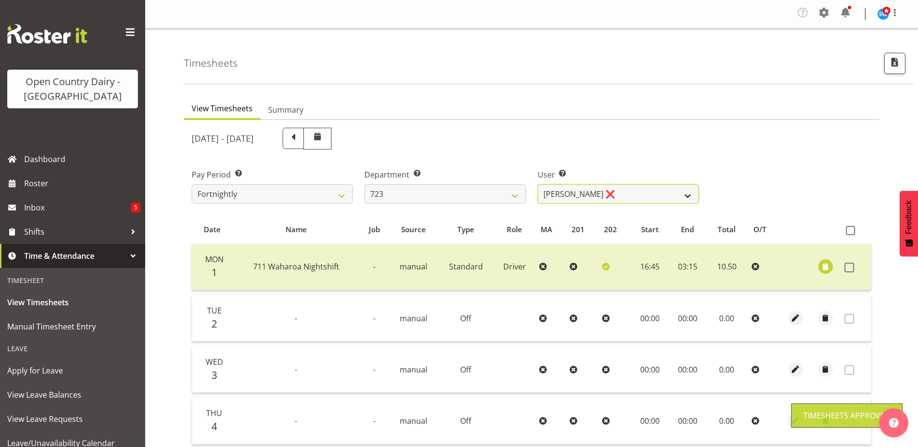
click at [593, 194] on select "Daljeet Rai ❌ Manjinder Singh ❌ Prabhjot Singh ❌ Varninder Singh ❌" at bounding box center [618, 193] width 161 height 19
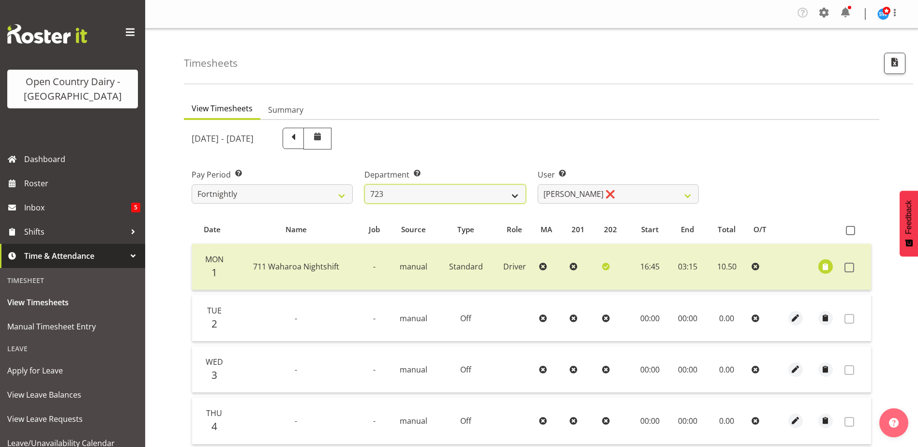
click at [438, 196] on select "701 702 703 704 705 706 707 708 709 710 711 712 713 714 715 716 717 718 719 720" at bounding box center [444, 193] width 161 height 19
select select "760"
click at [364, 184] on select "701 702 703 704 705 706 707 708 709 710 711 712 713 714 715 716 717 718 719 720" at bounding box center [444, 193] width 161 height 19
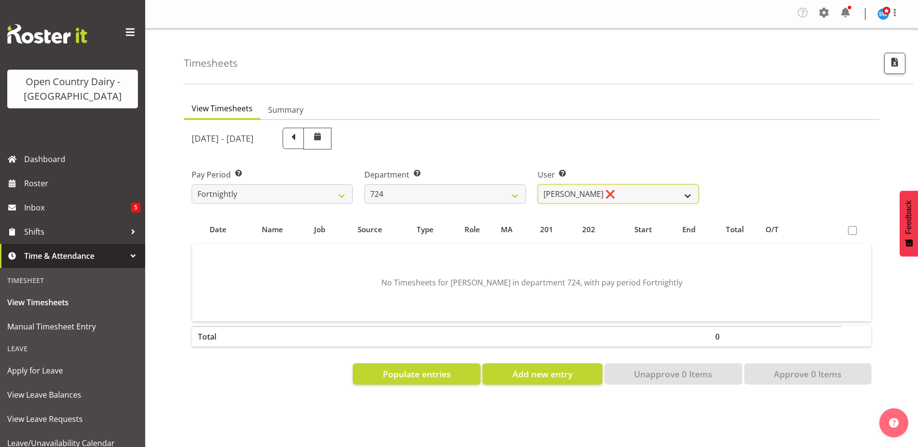
click at [599, 191] on select "Brent Adams ❌ Jaspreet Singh ❌ John Walters ❌" at bounding box center [618, 193] width 161 height 19
select select "10133"
click at [538, 184] on select "Brent Adams ❌ Jaspreet Singh ❌ John Walters ❌" at bounding box center [618, 193] width 161 height 19
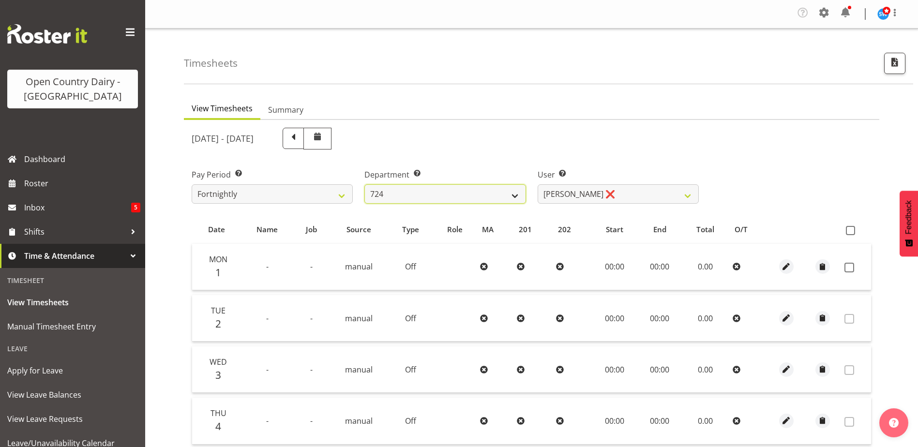
click at [434, 194] on select "701 702 703 704 705 706 707 708 709 710 711 712 713 714 715 716 717 718 719 720" at bounding box center [444, 193] width 161 height 19
click at [690, 143] on div "September 1st - September 7th 2025" at bounding box center [445, 139] width 507 height 22
click at [397, 194] on select "701 702 703 704 705 706 707 708 709 710 711 712 713 714 715 716 717 718 719 720" at bounding box center [444, 193] width 161 height 19
click at [424, 196] on select "701 702 703 704 705 706 707 708 709 710 711 712 713 714 715 716 717 718 719 720" at bounding box center [444, 193] width 161 height 19
select select "721"
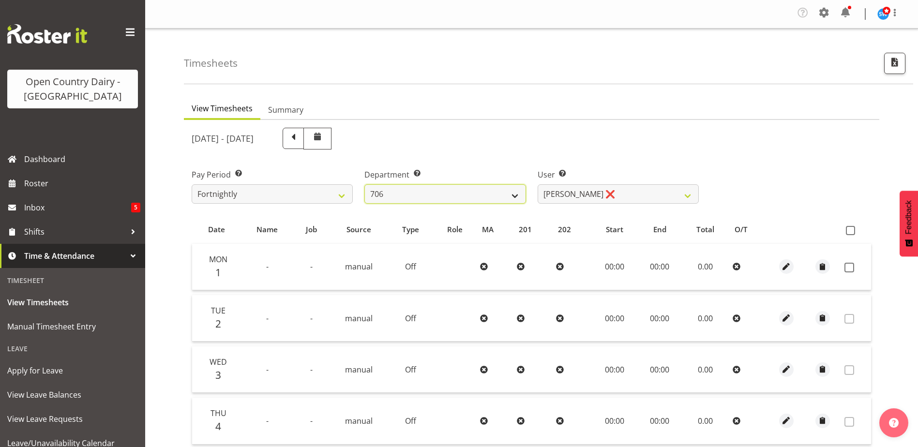
click at [364, 184] on select "701 702 703 704 705 706 707 708 709 710 711 712 713 714 715 716 717 718 719 720" at bounding box center [444, 193] width 161 height 19
select select "11239"
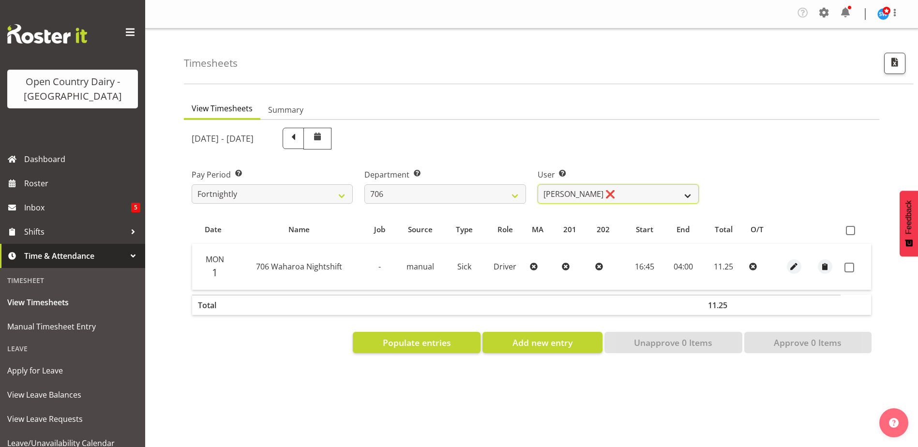
click at [618, 193] on select "Andrew Kearns ❌ Len Symons ❌ Mark Ansley ❌ Paul Griffin ❌" at bounding box center [618, 193] width 161 height 19
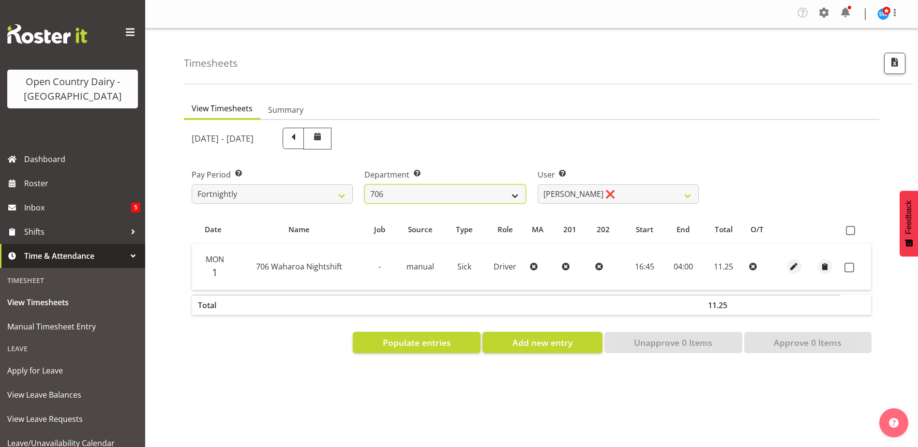
click at [414, 195] on select "701 702 703 704 705 706 707 708 709 710 711 712 713 714 715 716 717 718 719 720" at bounding box center [444, 193] width 161 height 19
select select "762"
click at [364, 184] on select "701 702 703 704 705 706 707 708 709 710 711 712 713 714 715 716 717 718 719 720" at bounding box center [444, 193] width 161 height 19
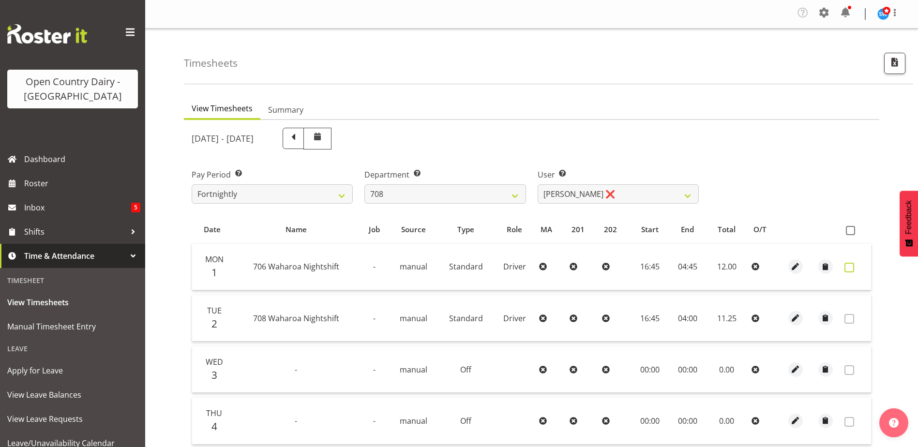
click at [849, 266] on span at bounding box center [849, 268] width 10 height 10
checkbox input "true"
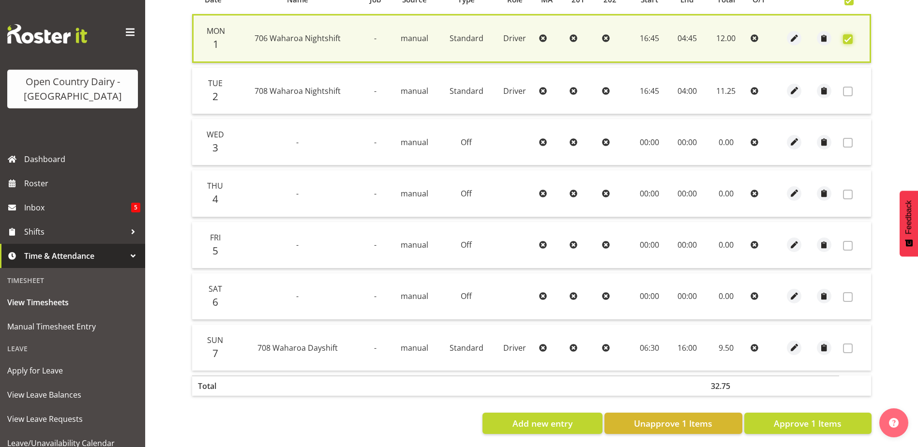
scroll to position [239, 0]
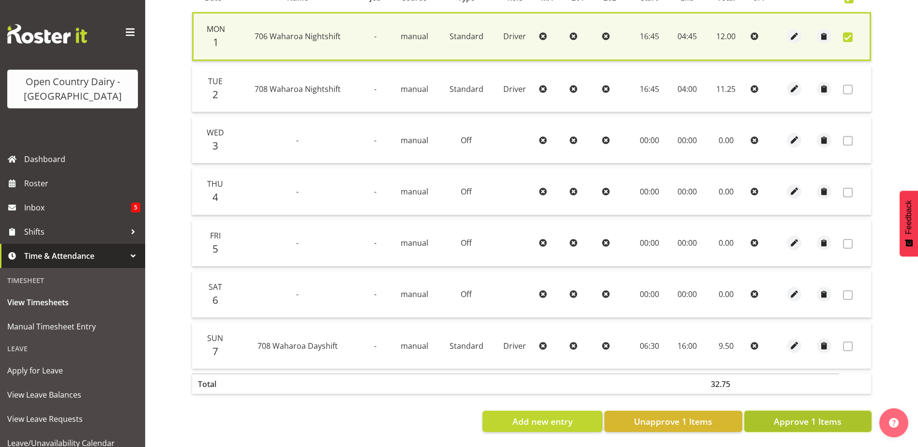
click at [809, 415] on span "Approve 1 Items" at bounding box center [808, 421] width 68 height 13
checkbox input "false"
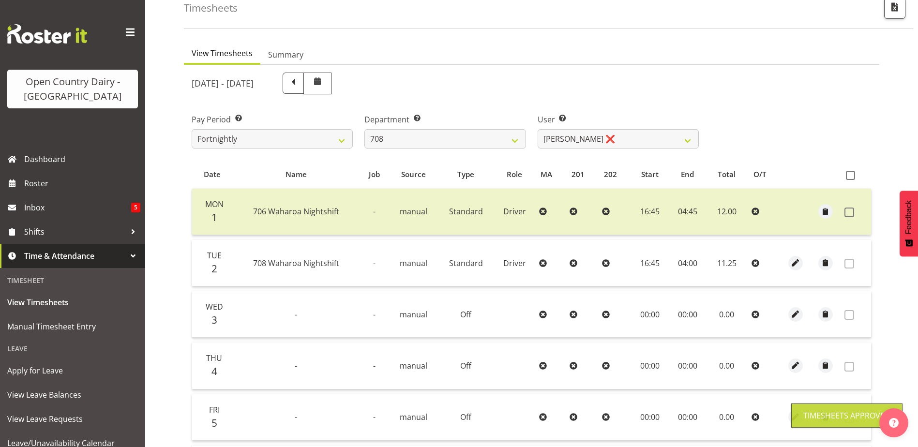
scroll to position [43, 0]
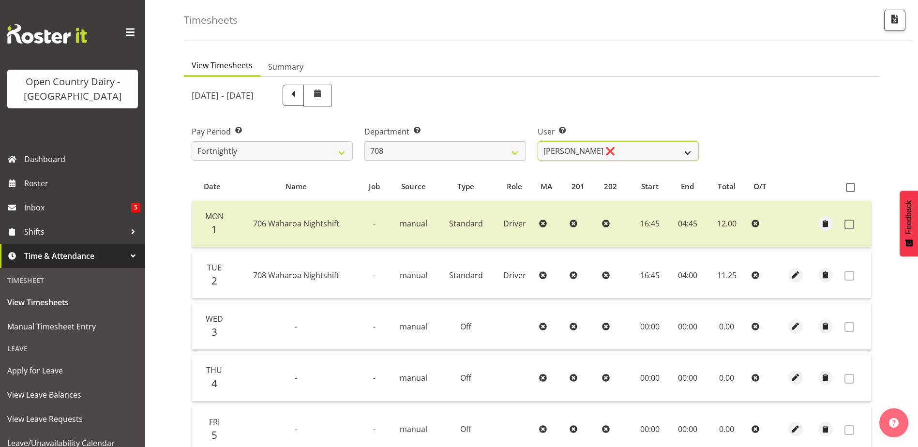
click at [613, 152] on select "David Foote ❌ Mark Himiona ❌" at bounding box center [618, 150] width 161 height 19
click at [435, 144] on select "701 702 703 704 705 706 707 708 709 710 711 712 713 714 715 716 717 718 719 720" at bounding box center [444, 150] width 161 height 19
click at [364, 141] on select "701 702 703 704 705 706 707 708 709 710 711 712 713 714 715 716 717 718 719 720" at bounding box center [444, 150] width 161 height 19
click at [619, 152] on select "David Foote ❌ Mark Himiona ❌" at bounding box center [618, 150] width 161 height 19
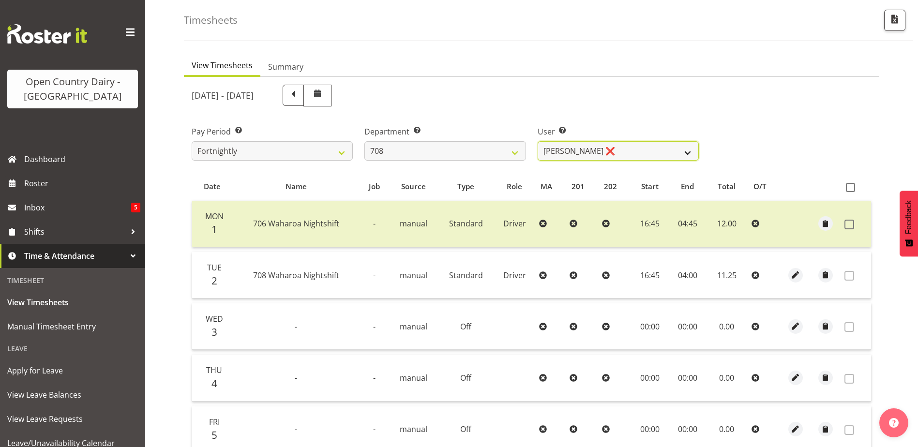
click at [620, 152] on select "David Foote ❌ Mark Himiona ❌" at bounding box center [618, 150] width 161 height 19
click at [452, 154] on select "701 702 703 704 705 706 707 708 709 710 711 712 713 714 715 716 717 718 719 720" at bounding box center [444, 150] width 161 height 19
click at [364, 141] on select "701 702 703 704 705 706 707 708 709 710 711 712 713 714 715 716 717 718 719 720" at bounding box center [444, 150] width 161 height 19
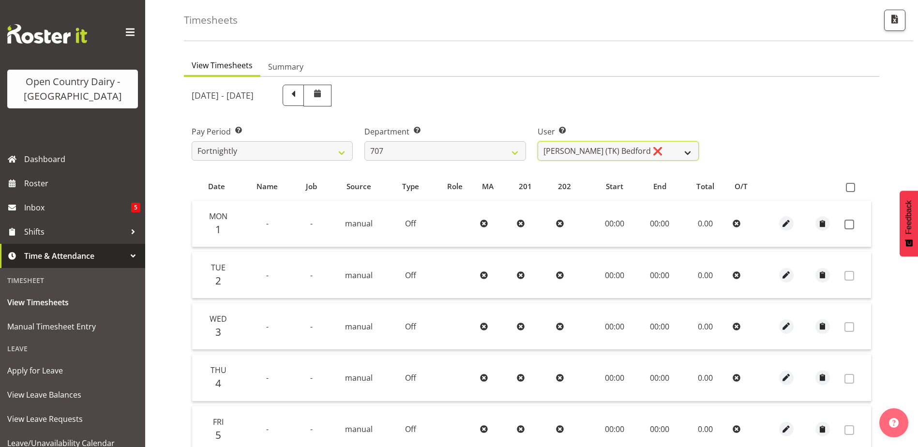
click at [629, 153] on select "Alan (TK) Bedford ❌ Mike Madden ❌" at bounding box center [618, 150] width 161 height 19
click at [464, 150] on select "701 702 703 704 705 706 707 708 709 710 711 712 713 714 715 716 717 718 719 720" at bounding box center [444, 150] width 161 height 19
select select "763"
click at [364, 141] on select "701 702 703 704 705 706 707 708 709 710 711 712 713 714 715 716 717 718 719 720" at bounding box center [444, 150] width 161 height 19
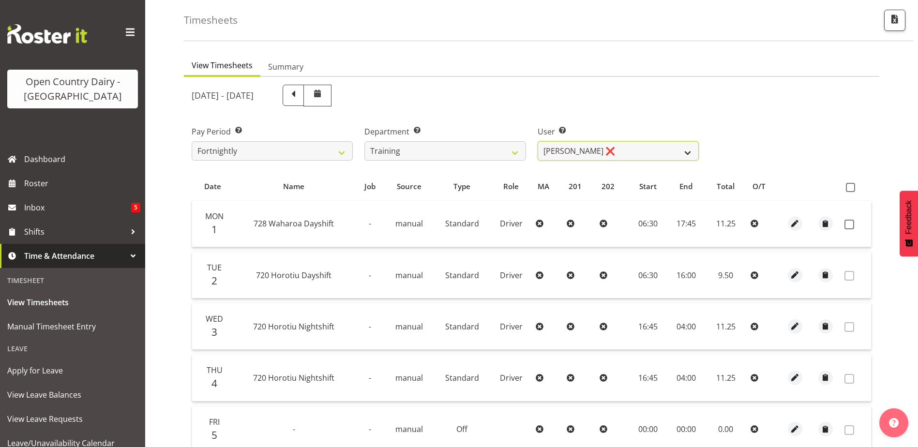
click at [634, 154] on select "Antony Lockyer ❌ David Foote (Junior) ❌ Haley Galecki ❌ Jesse Simpson ❌ Kimberl…" at bounding box center [618, 150] width 161 height 19
select select "11706"
click at [538, 141] on select "Antony Lockyer ❌ David Foote (Junior) ❌ Haley Galecki ❌ Jesse Simpson ❌ Kimberl…" at bounding box center [618, 150] width 161 height 19
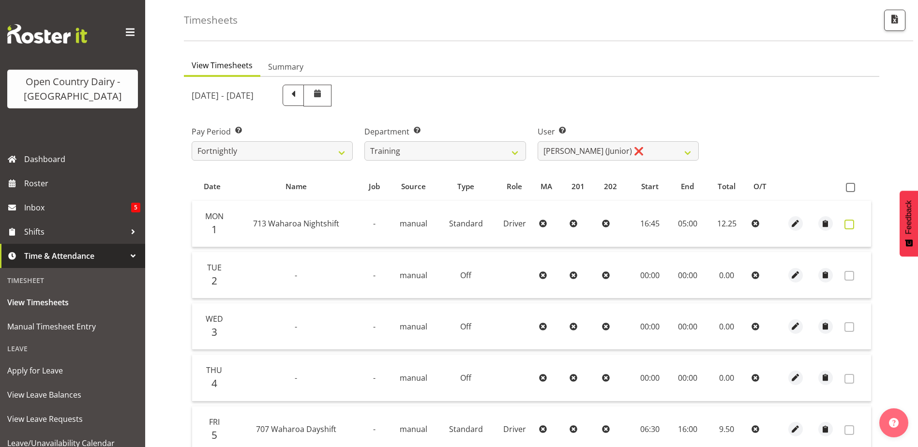
click at [849, 226] on span at bounding box center [849, 225] width 10 height 10
checkbox input "true"
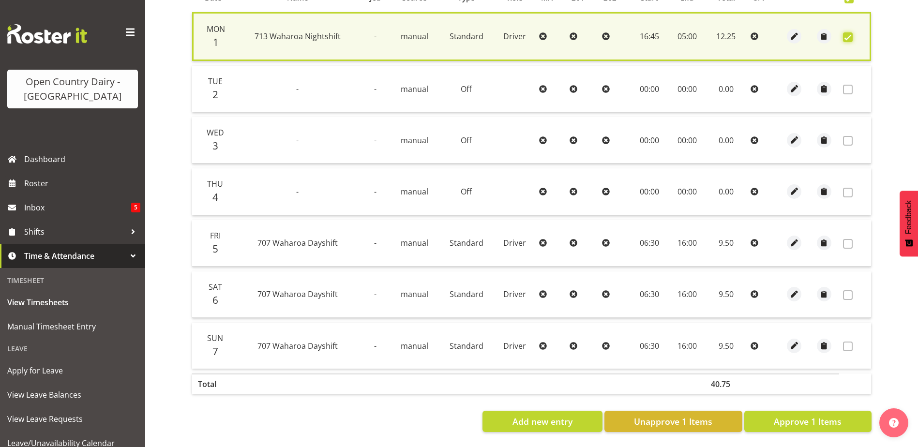
scroll to position [239, 0]
click at [821, 415] on span "Approve 1 Items" at bounding box center [808, 421] width 68 height 13
checkbox input "false"
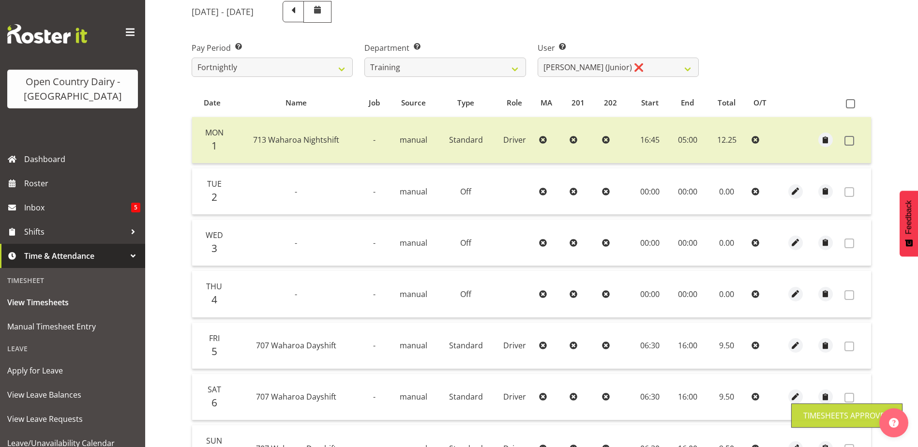
scroll to position [0, 0]
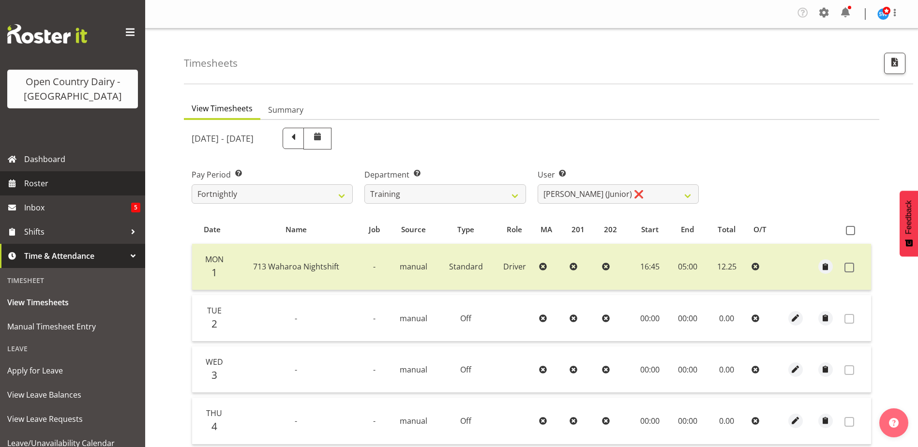
click at [48, 185] on span "Roster" at bounding box center [82, 183] width 116 height 15
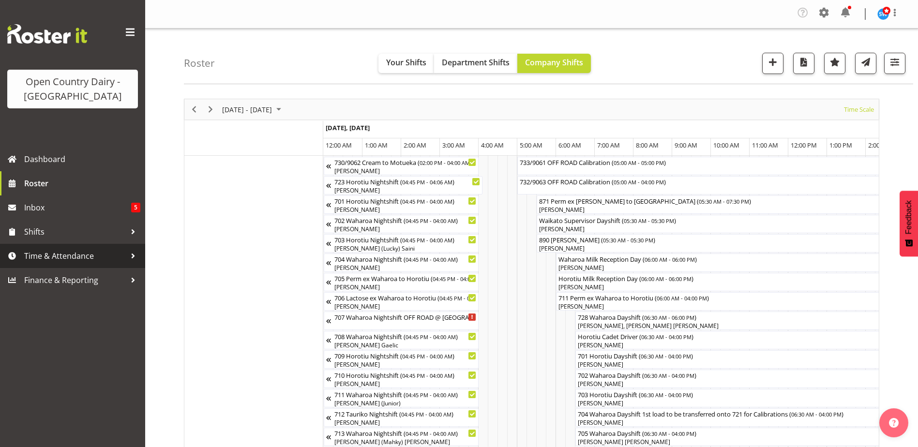
click at [44, 255] on span "Time & Attendance" at bounding box center [75, 256] width 102 height 15
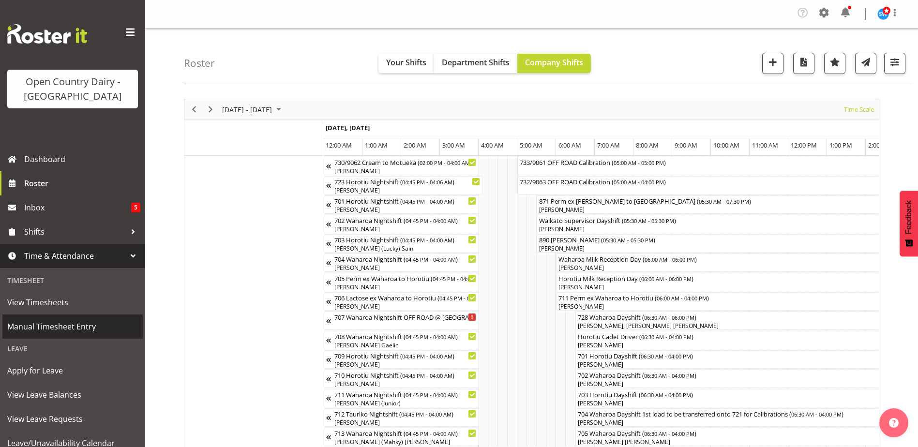
click at [42, 329] on span "Manual Timesheet Entry" at bounding box center [72, 326] width 131 height 15
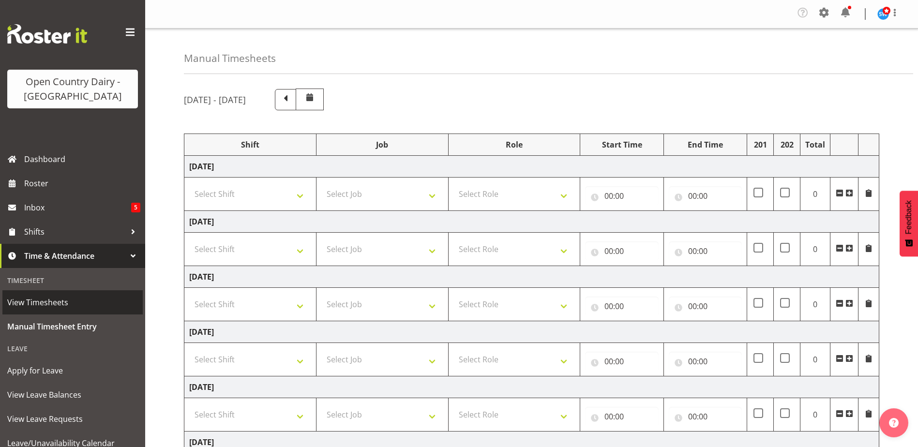
click at [47, 303] on span "View Timesheets" at bounding box center [72, 302] width 131 height 15
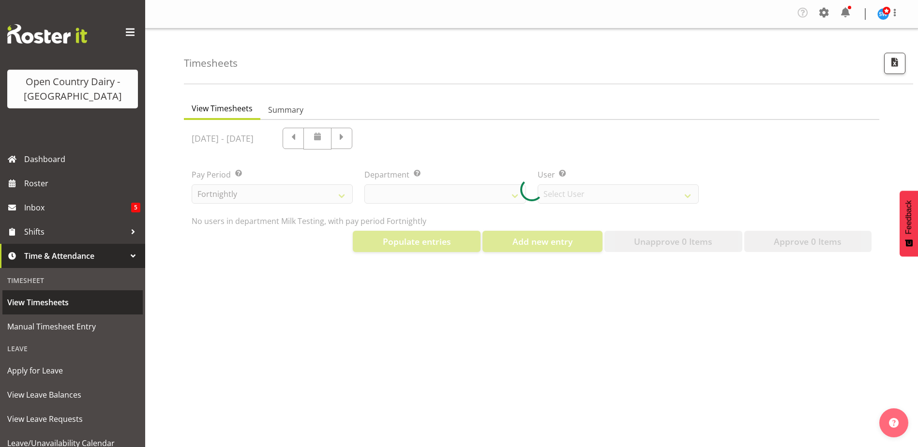
select select "733"
select select "7414"
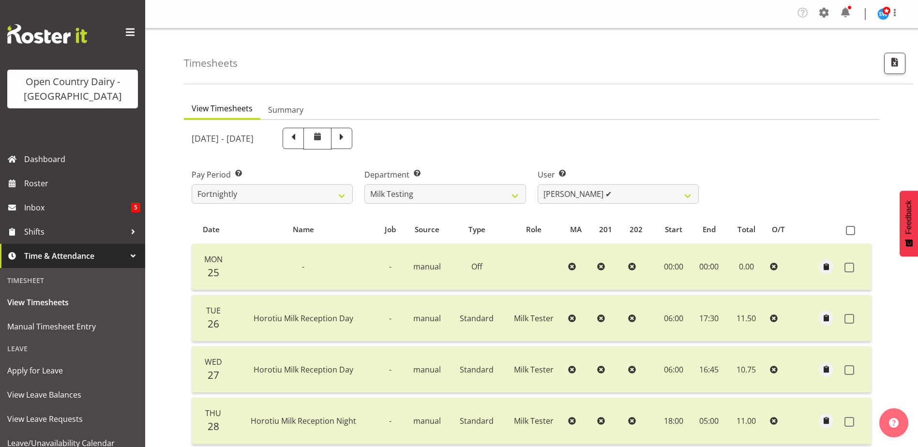
click at [348, 143] on span at bounding box center [341, 137] width 13 height 13
select select
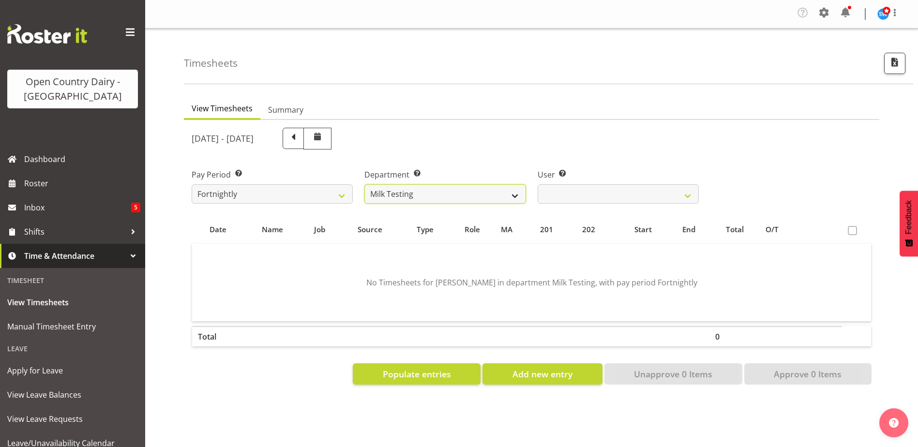
click at [494, 200] on select "701 702 703 704 705 706 707 708 709 710 711 712 713 714 715 716 717 718 719 720" at bounding box center [444, 193] width 161 height 19
click at [364, 184] on select "701 702 703 704 705 706 707 708 709 710 711 712 713 714 715 716 717 718 719 720" at bounding box center [444, 193] width 161 height 19
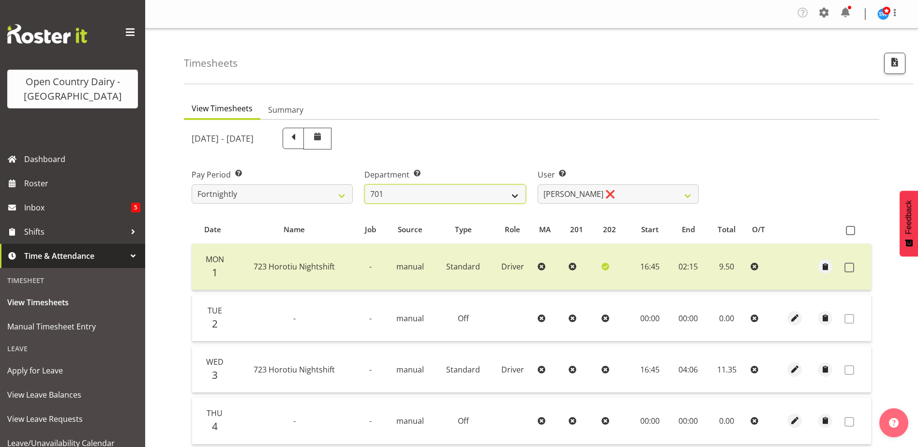
click at [493, 200] on select "701 702 703 704 705 706 707 708 709 710 711 712 713 714 715 716 717 718 719 720" at bounding box center [444, 193] width 161 height 19
click at [364, 184] on select "701 702 703 704 705 706 707 708 709 710 711 712 713 714 715 716 717 718 719 720" at bounding box center [444, 193] width 161 height 19
click at [414, 195] on select "701 702 703 704 705 706 707 708 709 710 711 712 713 714 715 716 717 718 719 720" at bounding box center [444, 193] width 161 height 19
select select "727"
click at [364, 184] on select "701 702 703 704 705 706 707 708 709 710 711 712 713 714 715 716 717 718 719 720" at bounding box center [444, 193] width 161 height 19
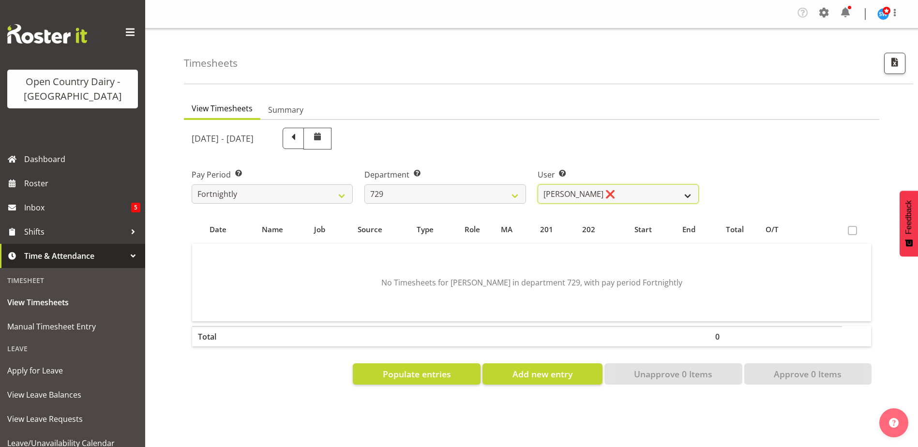
click at [597, 200] on select "[PERSON_NAME] ❌ [PERSON_NAME] ❌ [PERSON_NAME] ❌ [PERSON_NAME] ❌" at bounding box center [618, 193] width 161 height 19
select select "11232"
click at [538, 184] on select "[PERSON_NAME] ❌ [PERSON_NAME] ❌ [PERSON_NAME] ❌ [PERSON_NAME] ❌" at bounding box center [618, 193] width 161 height 19
click at [426, 368] on span "Populate entries" at bounding box center [417, 374] width 68 height 13
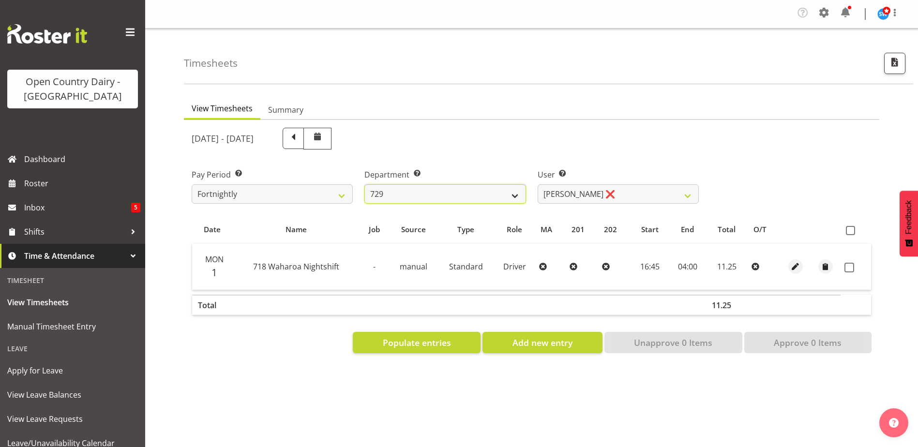
click at [461, 198] on select "701 702 703 704 705 706 707 708 709 710 711 712 713 714 715 716 717 718 719 720" at bounding box center [444, 193] width 161 height 19
select select "754"
click at [364, 184] on select "701 702 703 704 705 706 707 708 709 710 711 712 713 714 715 716 717 718 719 720" at bounding box center [444, 193] width 161 height 19
select select "8172"
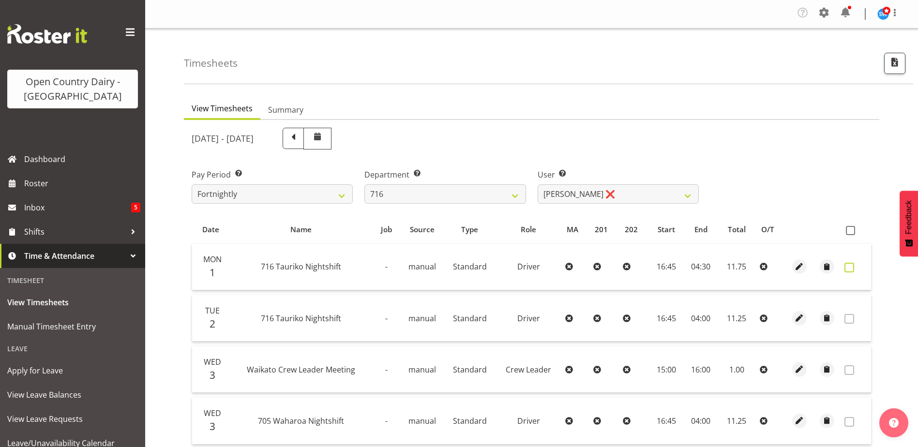
click at [850, 268] on span at bounding box center [849, 268] width 10 height 10
checkbox input "true"
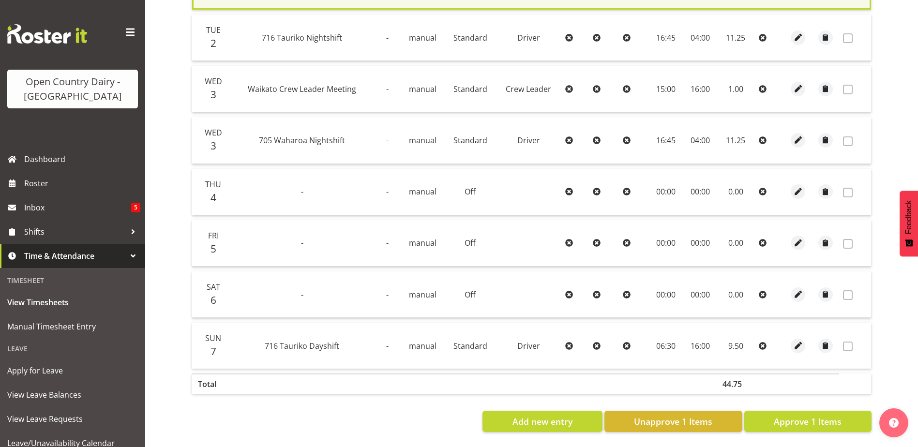
scroll to position [290, 0]
click at [814, 415] on span "Approve 1 Items" at bounding box center [808, 421] width 68 height 13
checkbox input "false"
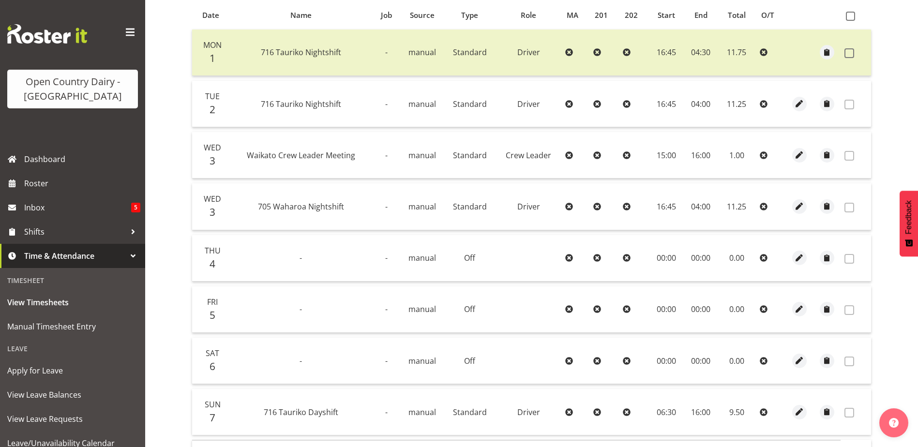
scroll to position [94, 0]
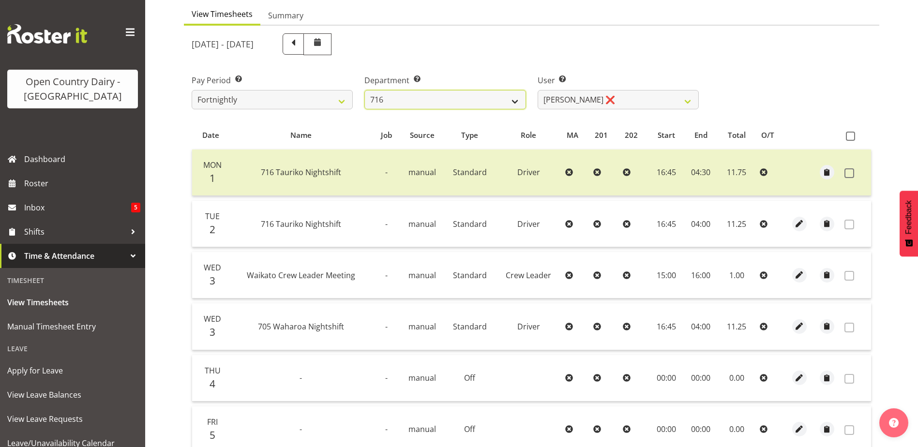
click at [458, 102] on select "701 702 703 704 705 706 707 708 709 710 711 712 713 714 715 716 717 718 719 720" at bounding box center [444, 99] width 161 height 19
select select "898"
click at [364, 90] on select "701 702 703 704 705 706 707 708 709 710 711 712 713 714 715 716 717 718 719 720" at bounding box center [444, 99] width 161 height 19
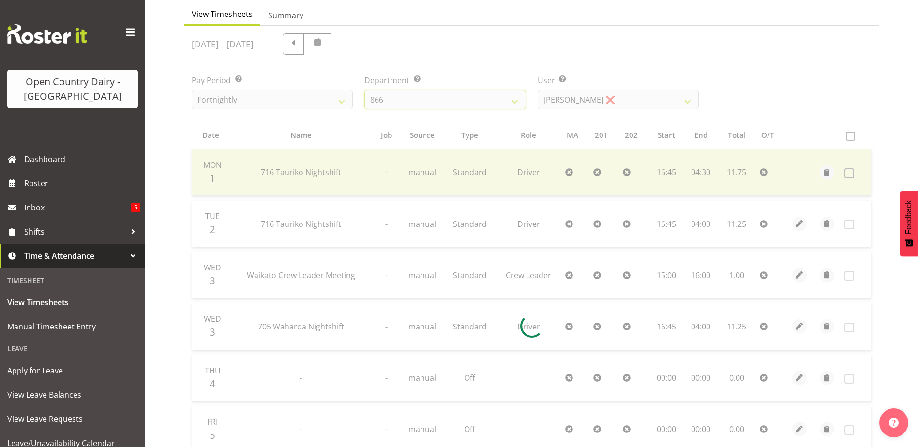
scroll to position [83, 0]
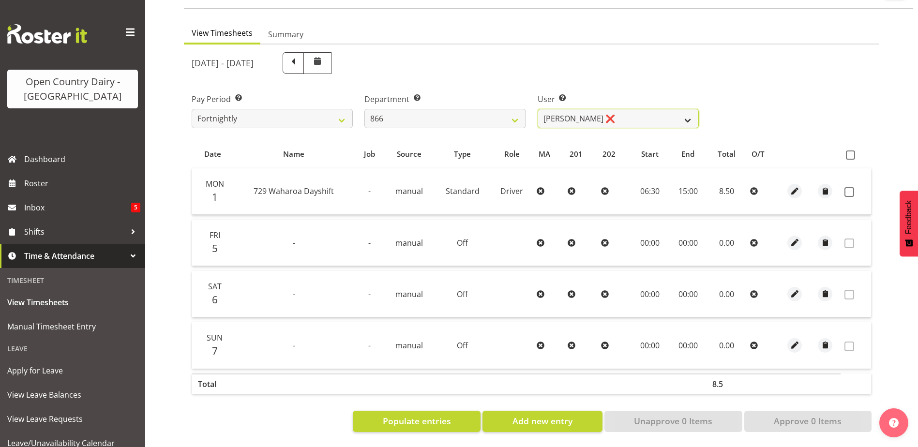
click at [631, 109] on select "Harshdeep Singh ❌ Jacques Nel ❌ Navreet Jawanda ❌ Neil Abrahams ❌" at bounding box center [618, 118] width 161 height 19
select select "11210"
click at [538, 109] on select "Harshdeep Singh ❌ Jacques Nel ❌ Navreet Jawanda ❌ Neil Abrahams ❌" at bounding box center [618, 118] width 161 height 19
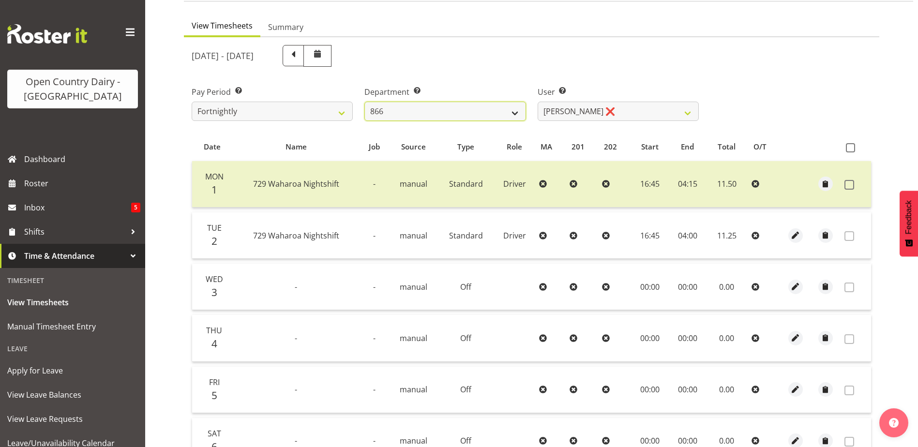
click at [406, 110] on select "701 702 703 704 705 706 707 708 709 710 711 712 713 714 715 716 717 718 719 720" at bounding box center [444, 111] width 161 height 19
click at [822, 117] on div "Pay Period Select which pay period you would like to view. Fortnightly Departme…" at bounding box center [531, 100] width 691 height 54
click at [446, 112] on select "701 702 703 704 705 706 707 708 709 710 711 712 713 714 715 716 717 718 719 720" at bounding box center [444, 111] width 161 height 19
click at [364, 102] on select "701 702 703 704 705 706 707 708 709 710 711 712 713 714 715 716 717 718 719 720" at bounding box center [444, 111] width 161 height 19
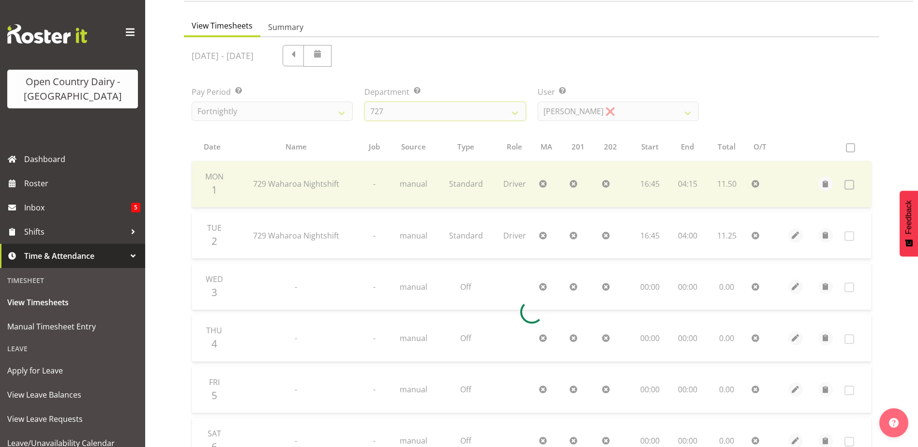
scroll to position [39, 0]
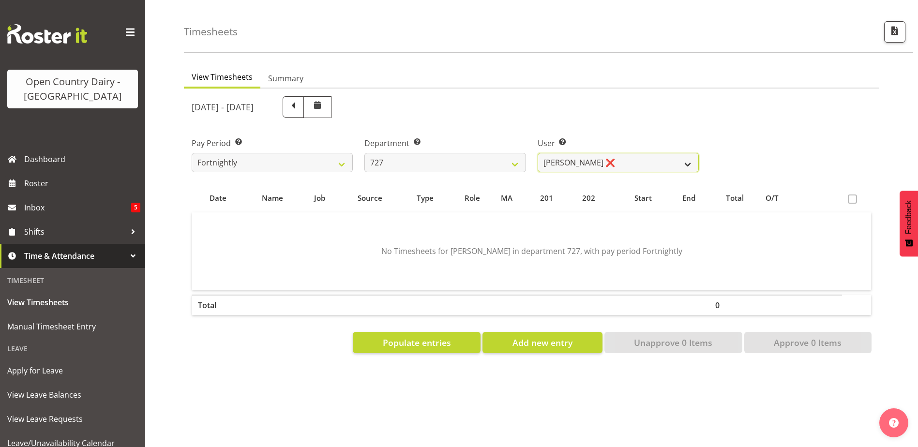
click at [585, 154] on select "David Pawley ❌ Kase Hussey ❌ Rhys Greener ❌" at bounding box center [618, 162] width 161 height 19
click at [412, 153] on select "701 702 703 704 705 706 707 708 709 710 711 712 713 714 715 716 717 718 719 720" at bounding box center [444, 162] width 161 height 19
select select "717"
click at [364, 153] on select "701 702 703 704 705 706 707 708 709 710 711 712 713 714 715 716 717 718 719 720" at bounding box center [444, 162] width 161 height 19
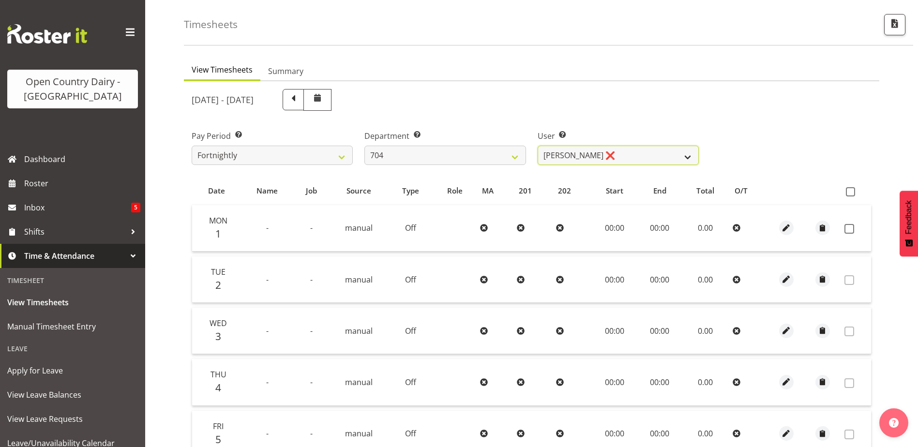
click at [602, 157] on select "Graham Houghton ❌ Jon Williams ❌ Stephen Rae ❌" at bounding box center [618, 155] width 161 height 19
select select "11257"
click at [538, 146] on select "Graham Houghton ❌ Jon Williams ❌ Stephen Rae ❌" at bounding box center [618, 155] width 161 height 19
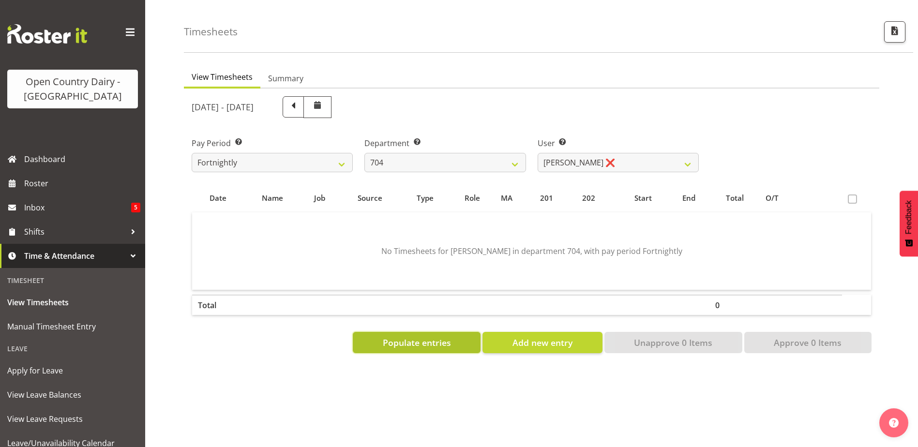
click at [413, 336] on span "Populate entries" at bounding box center [417, 342] width 68 height 13
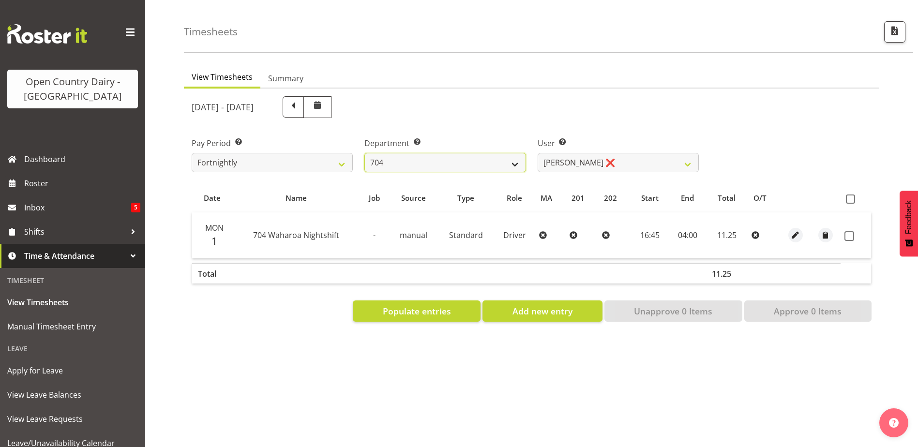
click at [452, 153] on select "701 702 703 704 705 706 707 708 709 710 711 712 713 714 715 716 717 718 719 720" at bounding box center [444, 162] width 161 height 19
select select "727"
click at [364, 153] on select "701 702 703 704 705 706 707 708 709 710 711 712 713 714 715 716 717 718 719 720" at bounding box center [444, 162] width 161 height 19
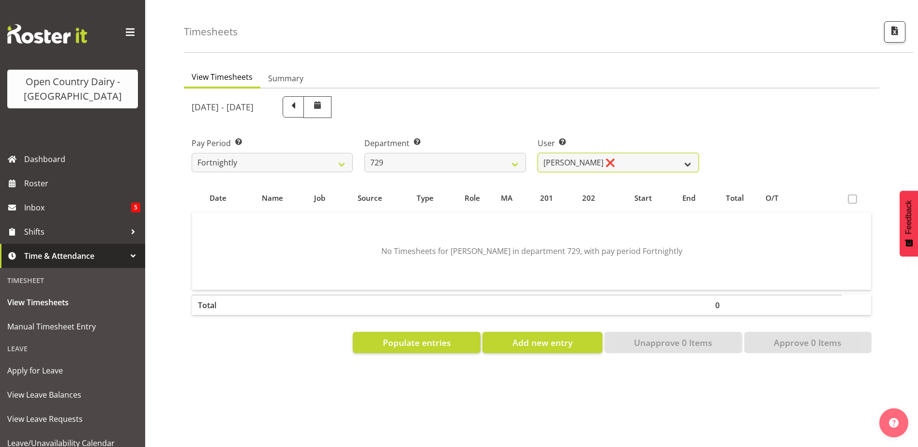
click at [611, 157] on select "Craig Schlager-Reay ❌ Dave Trepels ❌ Jimi Jack ❌ Shannan Wood ❌" at bounding box center [618, 162] width 161 height 19
select select "11232"
click at [538, 153] on select "Craig Schlager-Reay ❌ Dave Trepels ❌ Jimi Jack ❌ Shannan Wood ❌" at bounding box center [618, 162] width 161 height 19
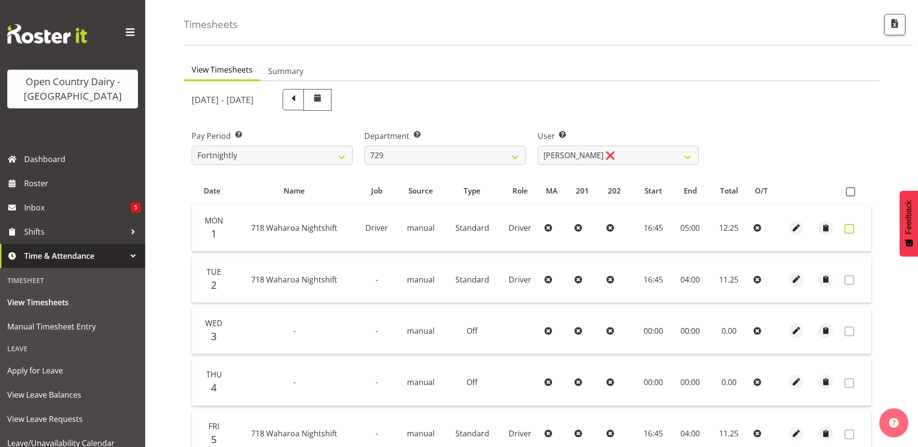
click at [849, 228] on span at bounding box center [849, 229] width 10 height 10
checkbox input "true"
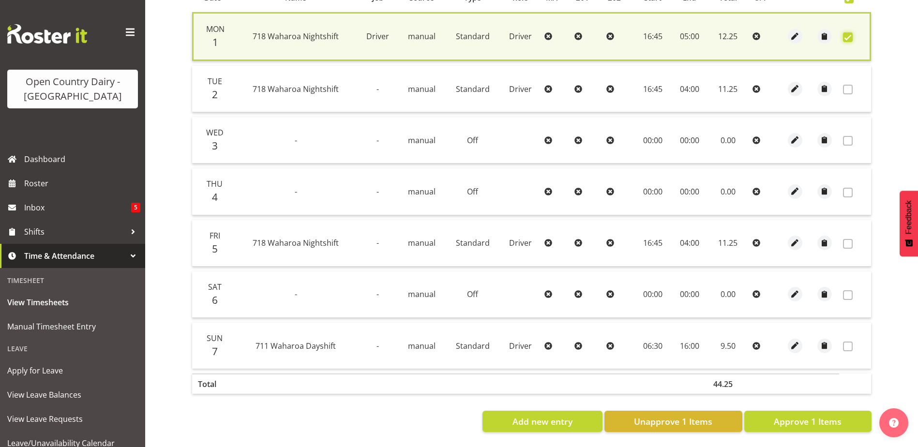
scroll to position [239, 0]
click at [803, 415] on span "Approve 1 Items" at bounding box center [808, 421] width 68 height 13
checkbox input "false"
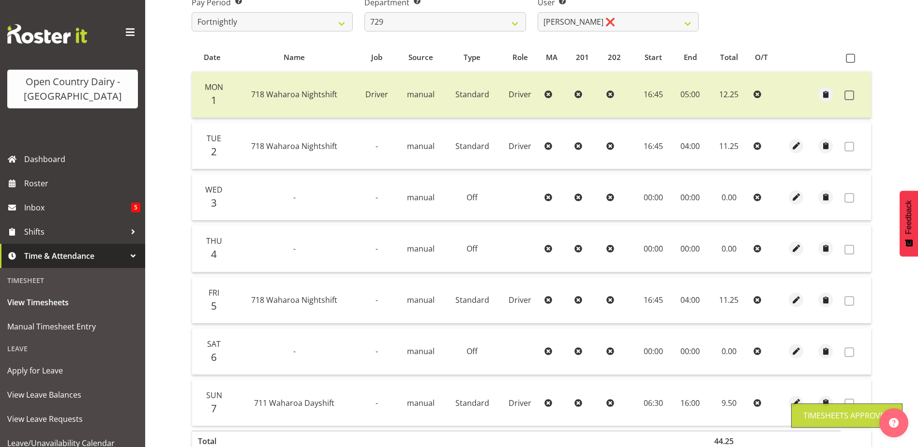
scroll to position [43, 0]
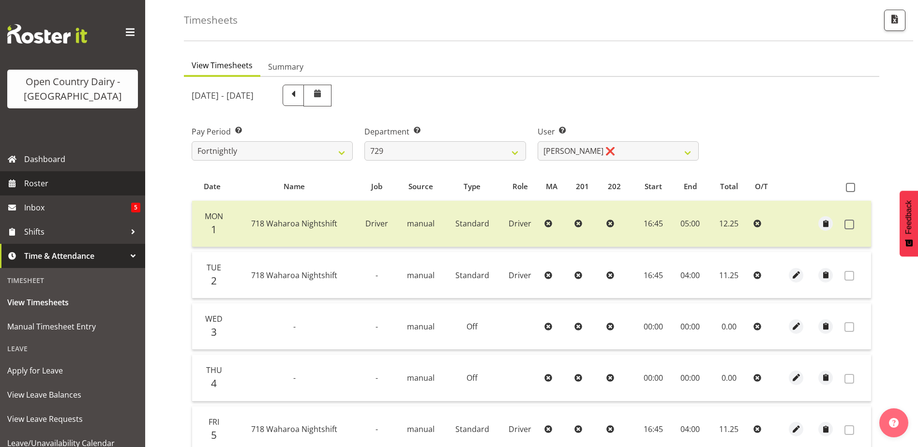
click at [45, 180] on span "Roster" at bounding box center [82, 183] width 116 height 15
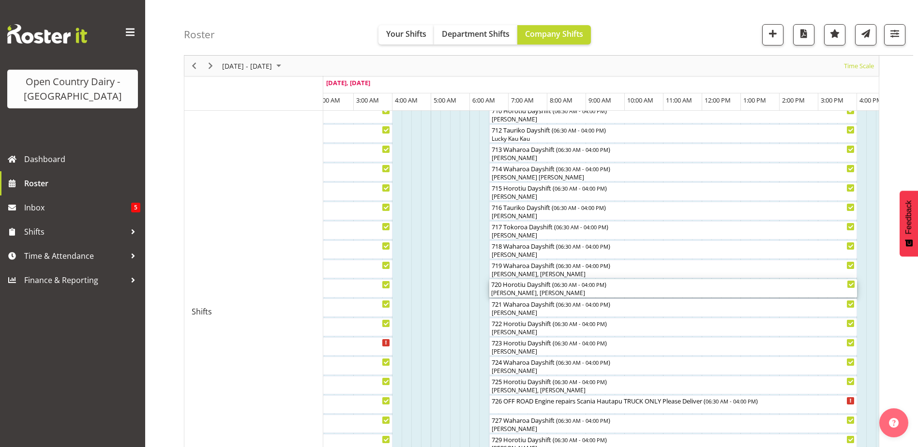
click at [555, 288] on div "720 Horotiu Dayshift ( 06:30 AM - 04:00 PM ) [PERSON_NAME], [PERSON_NAME]" at bounding box center [673, 288] width 364 height 18
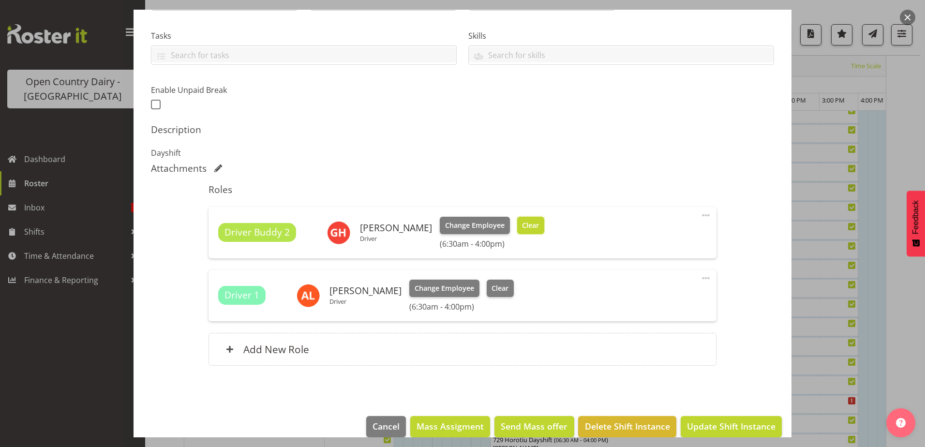
click at [523, 224] on span "Clear" at bounding box center [530, 225] width 17 height 11
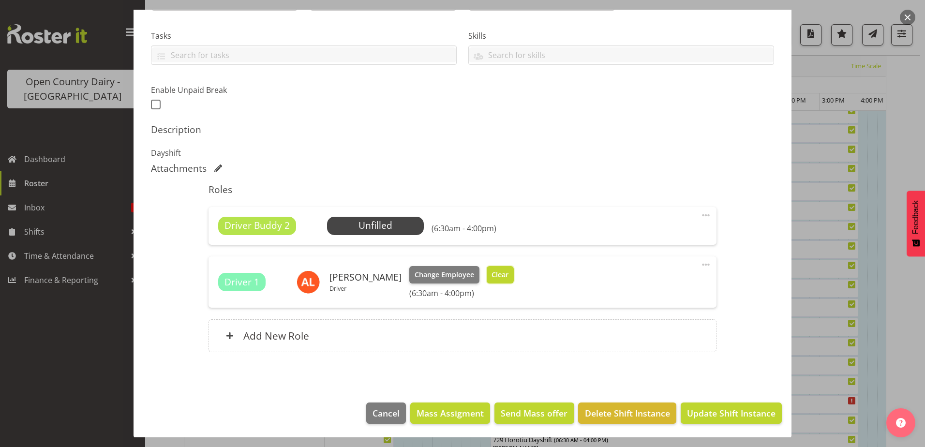
click at [497, 273] on span "Clear" at bounding box center [500, 274] width 17 height 11
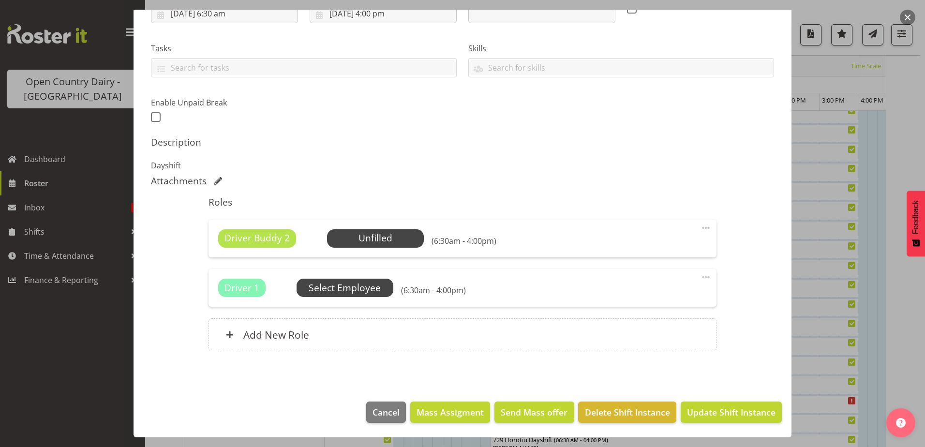
click at [0, 0] on span "Select Employee" at bounding box center [0, 0] width 0 height 0
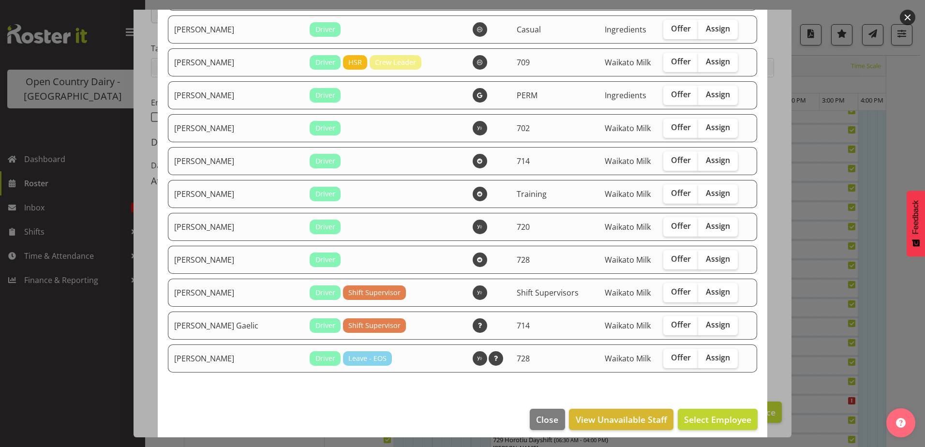
scroll to position [1285, 0]
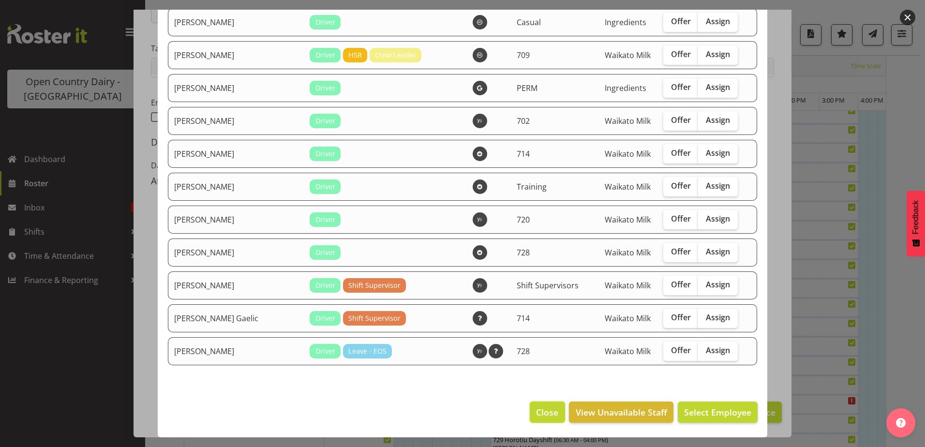
click at [543, 414] on span "Close" at bounding box center [547, 412] width 22 height 13
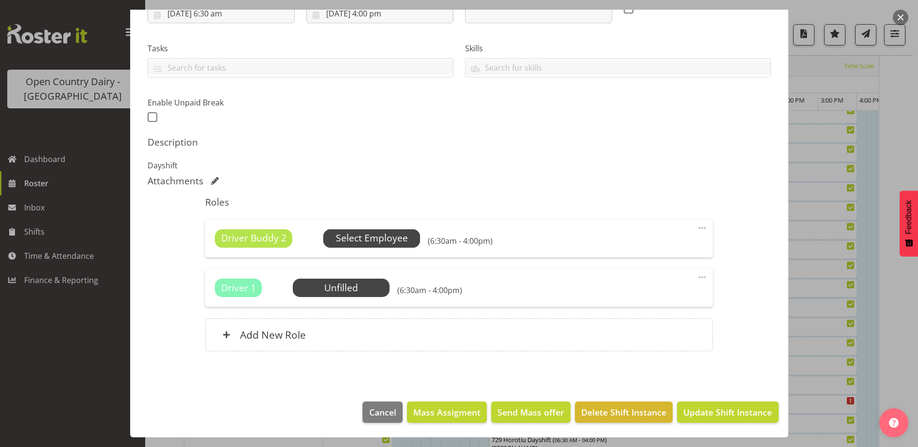
click at [389, 237] on span "Select Employee" at bounding box center [372, 238] width 72 height 14
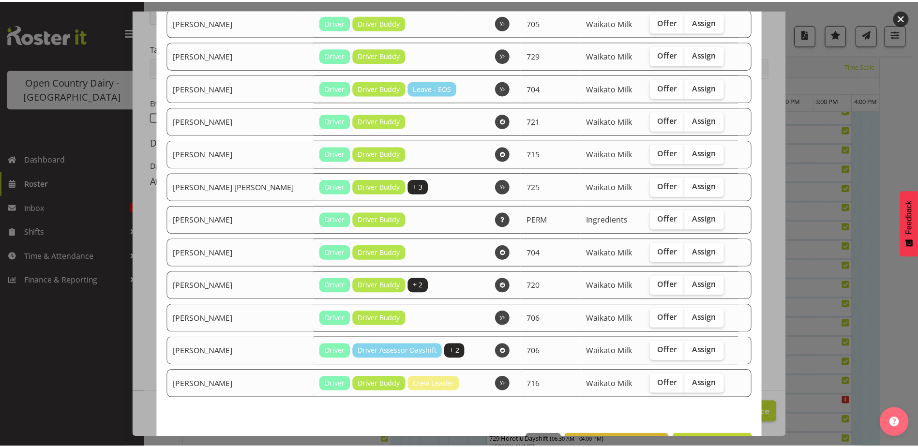
scroll to position [166, 0]
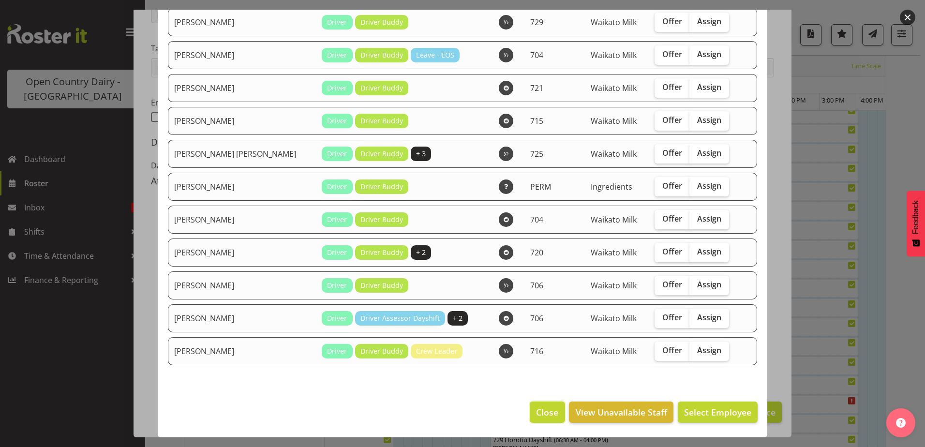
click at [536, 415] on span "Close" at bounding box center [547, 412] width 22 height 13
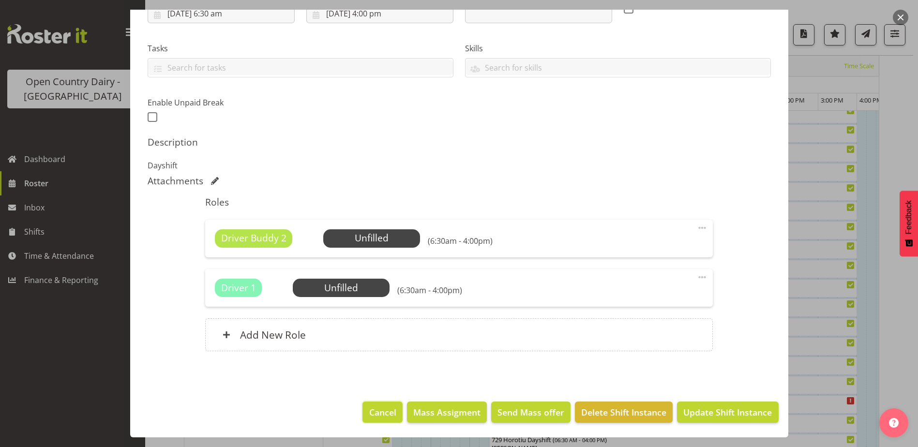
click at [378, 413] on span "Cancel" at bounding box center [382, 412] width 27 height 13
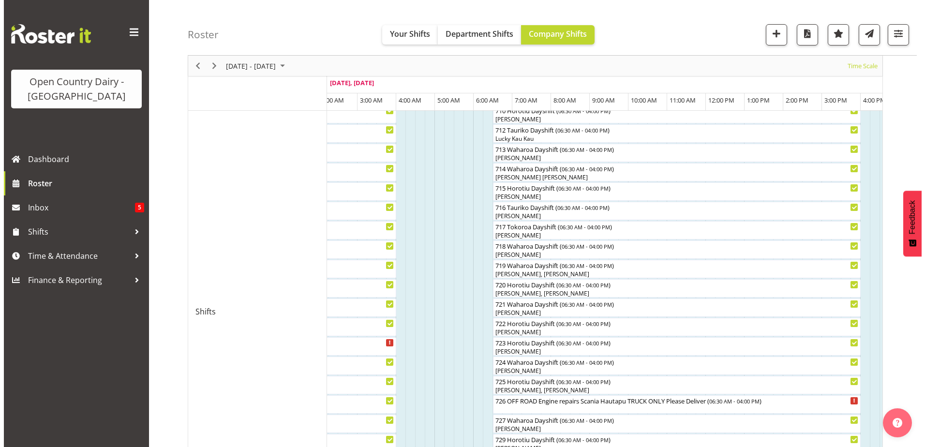
scroll to position [313, 0]
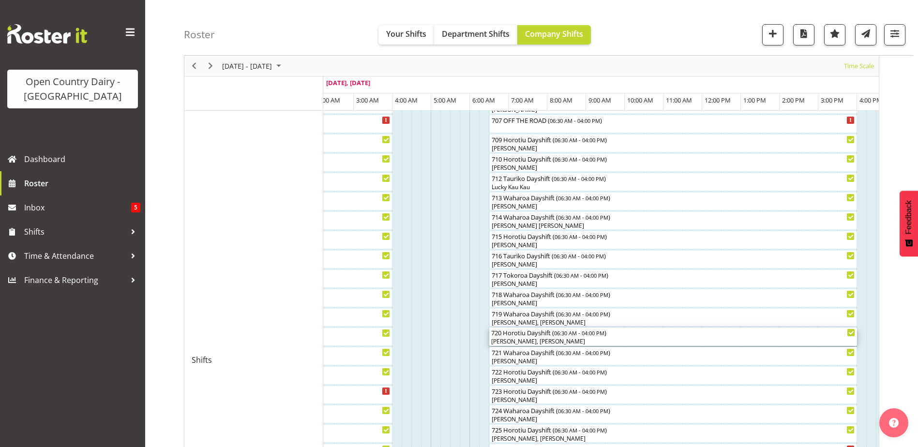
click at [553, 338] on div "[PERSON_NAME], [PERSON_NAME]" at bounding box center [673, 341] width 364 height 9
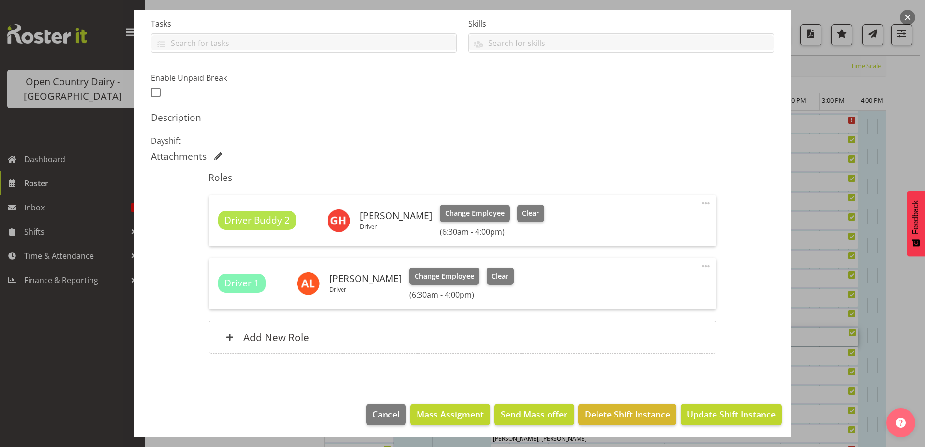
scroll to position [208, 0]
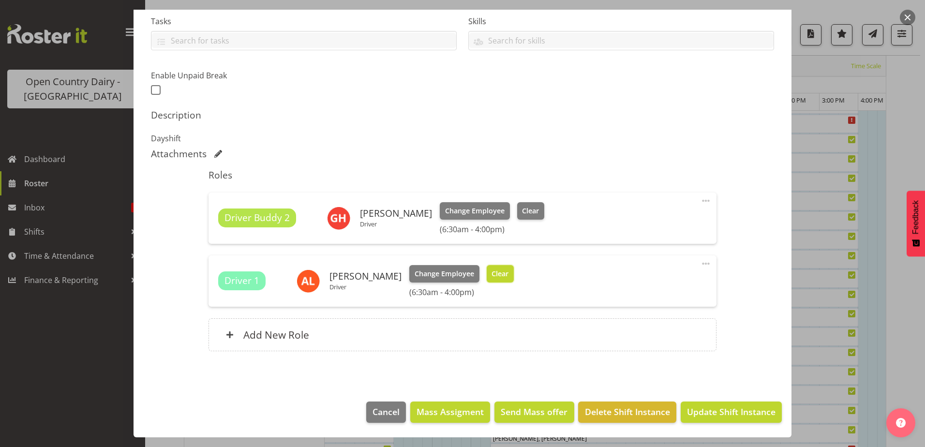
click at [494, 271] on span "Clear" at bounding box center [500, 274] width 17 height 11
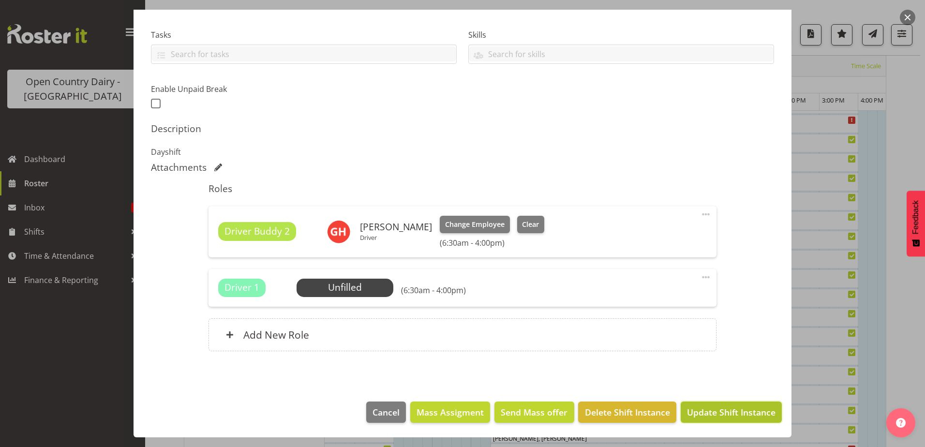
click at [698, 408] on span "Update Shift Instance" at bounding box center [731, 412] width 89 height 13
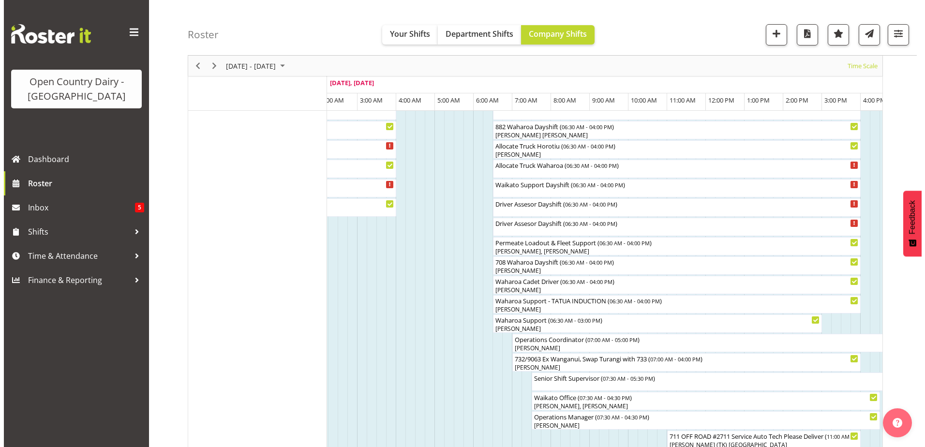
scroll to position [700, 0]
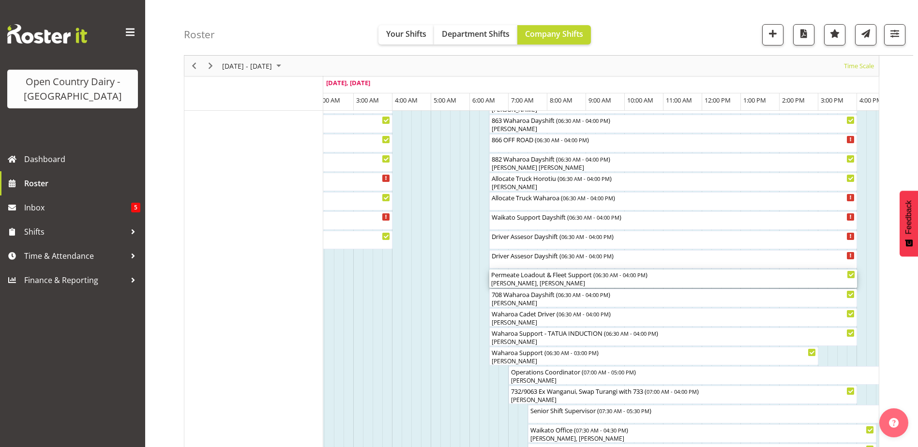
click at [544, 277] on div "Permeate Loadout & Fleet Support ( 06:30 AM - 04:00 PM )" at bounding box center [673, 274] width 364 height 10
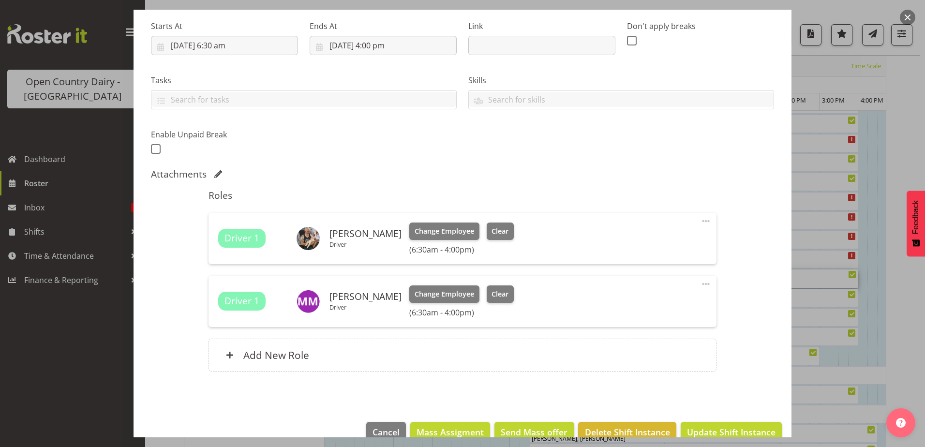
scroll to position [169, 0]
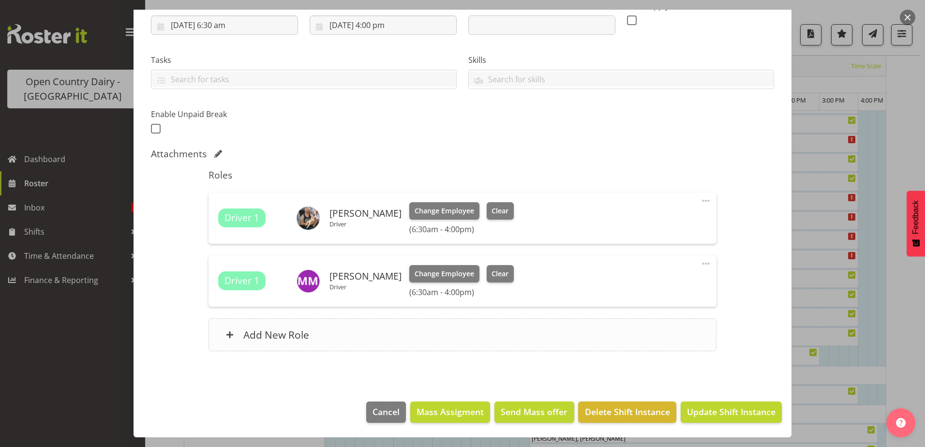
click at [277, 334] on h6 "Add New Role" at bounding box center [276, 335] width 66 height 13
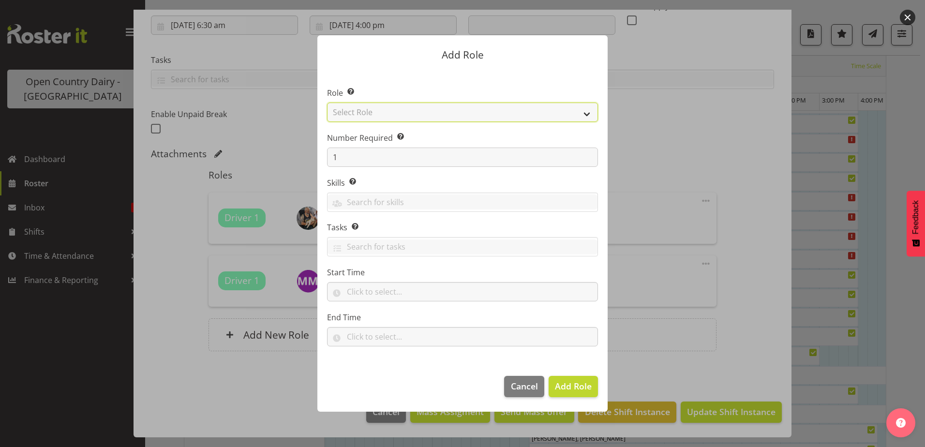
click at [379, 111] on select "Select Role Cadet Driver Crew Leader Driver Driver Buddy Driver Assessor Dayshi…" at bounding box center [462, 112] width 271 height 19
select select "1166"
click at [327, 103] on select "Select Role Cadet Driver Crew Leader Driver Driver Buddy Driver Assessor Dayshi…" at bounding box center [462, 112] width 271 height 19
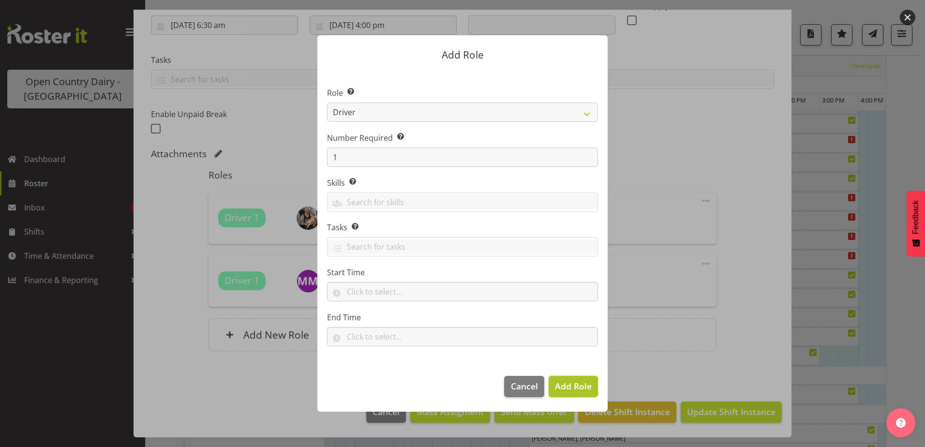
click at [567, 387] on span "Add Role" at bounding box center [573, 386] width 37 height 12
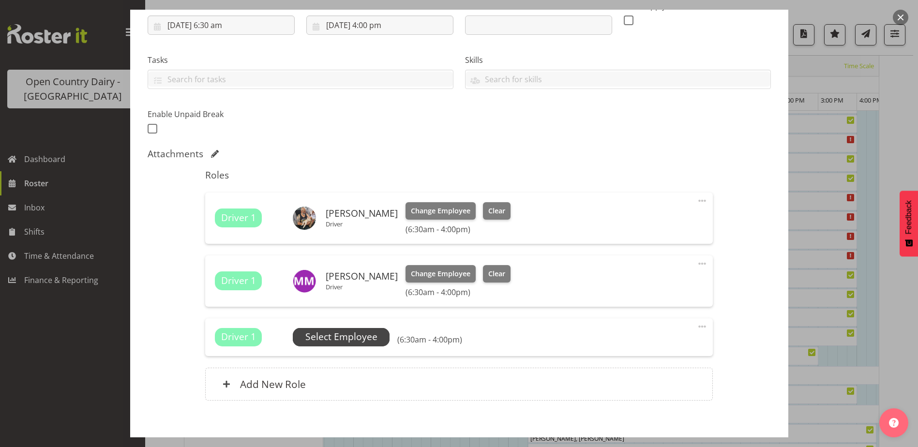
click at [357, 331] on span "Select Employee" at bounding box center [341, 337] width 72 height 14
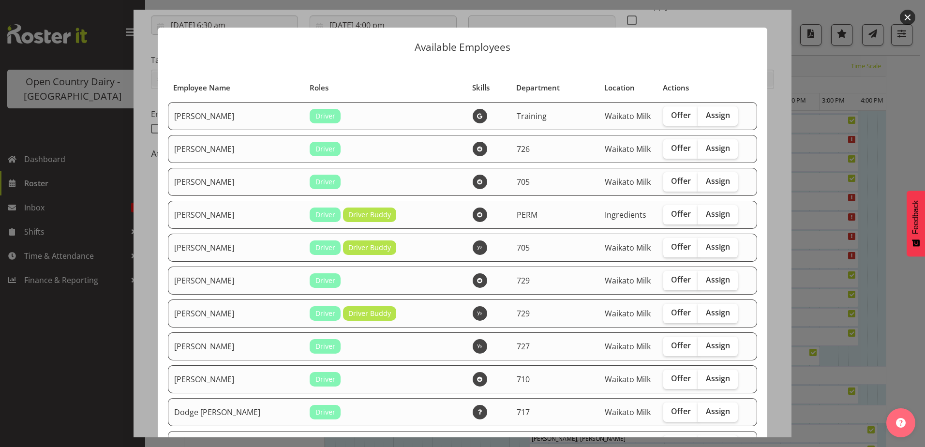
scroll to position [0, 0]
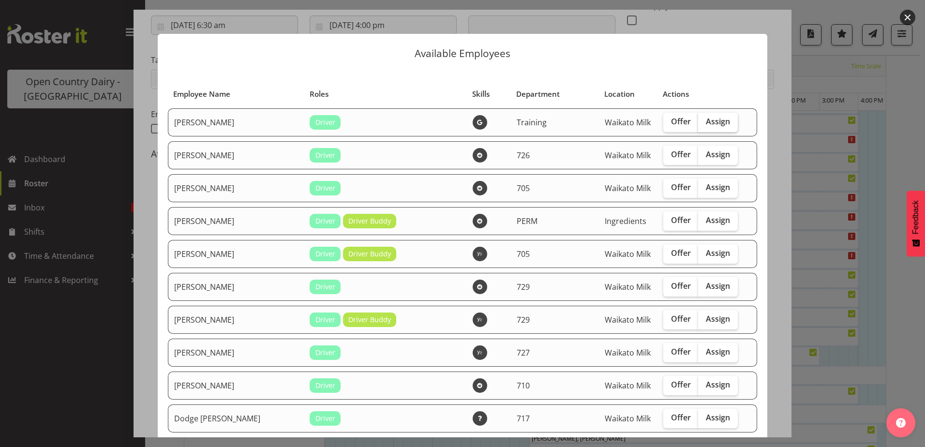
click at [708, 120] on span "Assign" at bounding box center [718, 122] width 24 height 10
click at [704, 120] on input "Assign" at bounding box center [701, 122] width 6 height 6
checkbox input "true"
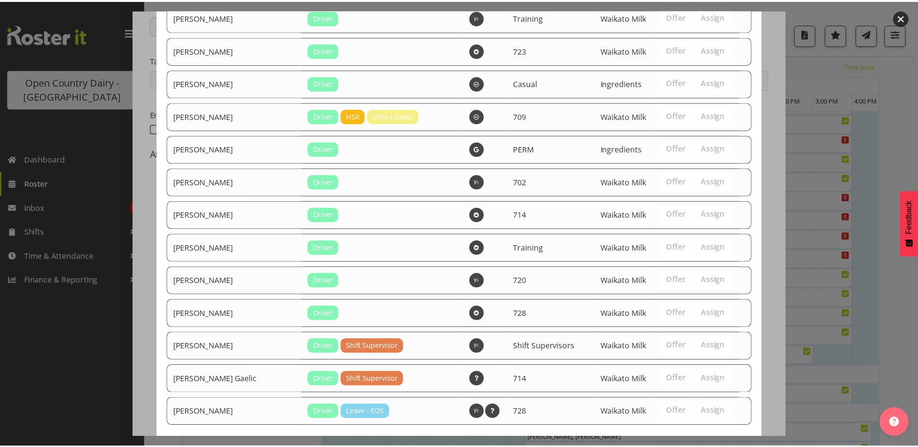
scroll to position [1317, 0]
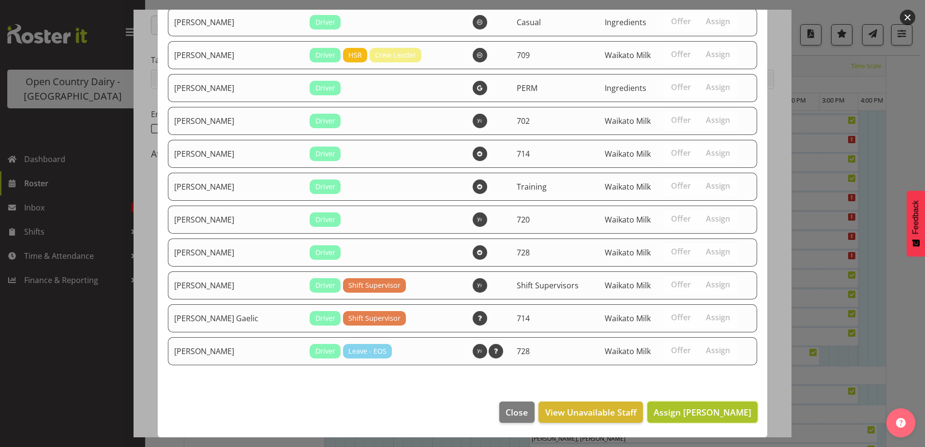
click at [688, 414] on span "Assign [PERSON_NAME]" at bounding box center [703, 412] width 98 height 12
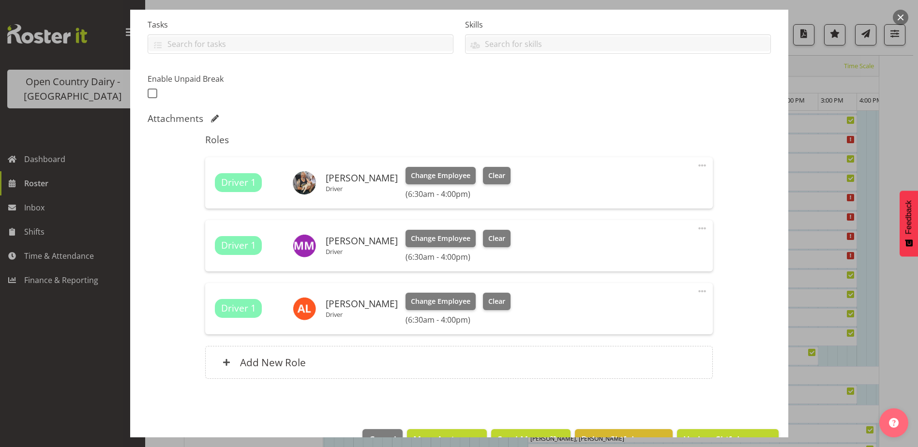
scroll to position [232, 0]
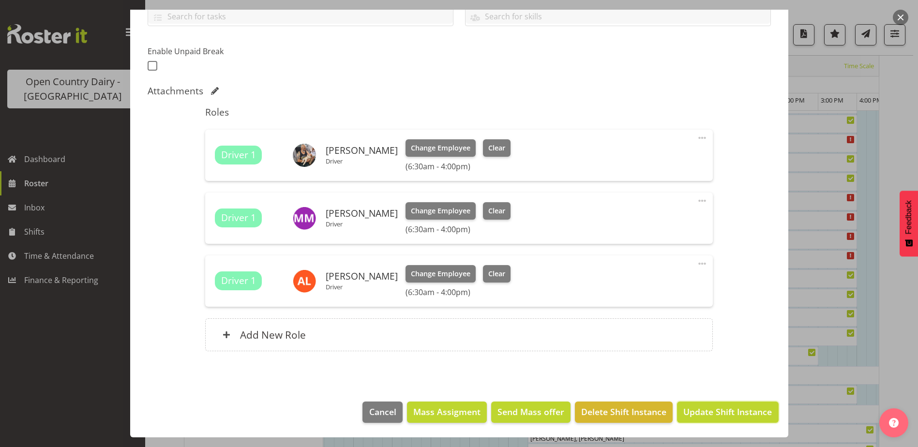
click at [726, 410] on span "Update Shift Instance" at bounding box center [727, 411] width 89 height 13
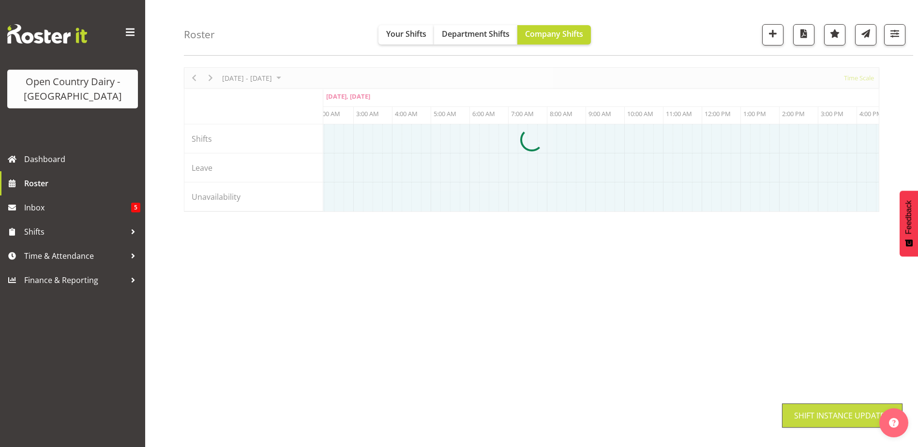
scroll to position [31, 0]
